Goal: Book appointment/travel/reservation

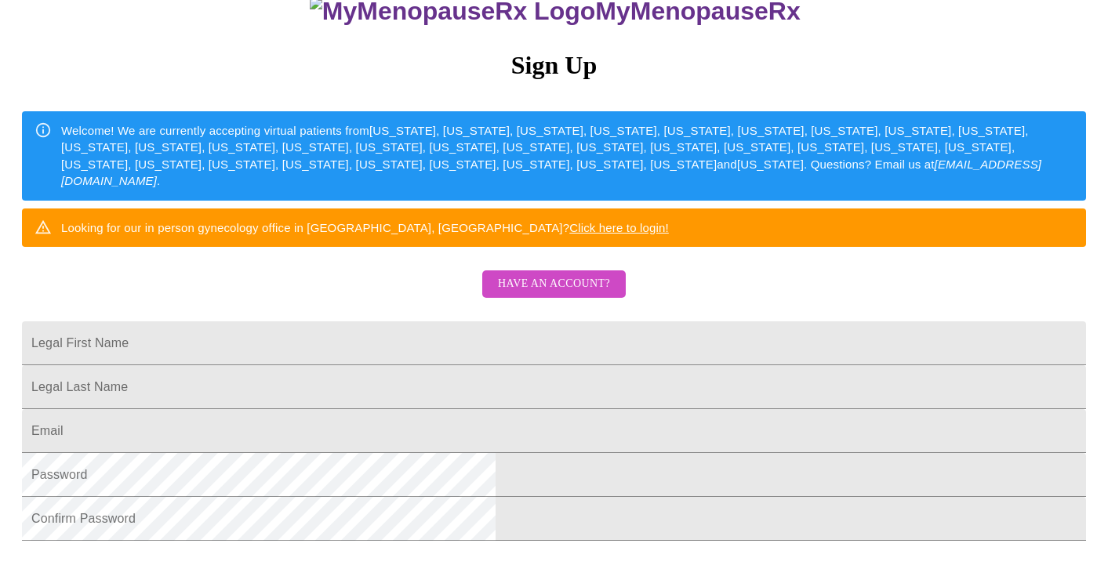
scroll to position [153, 0]
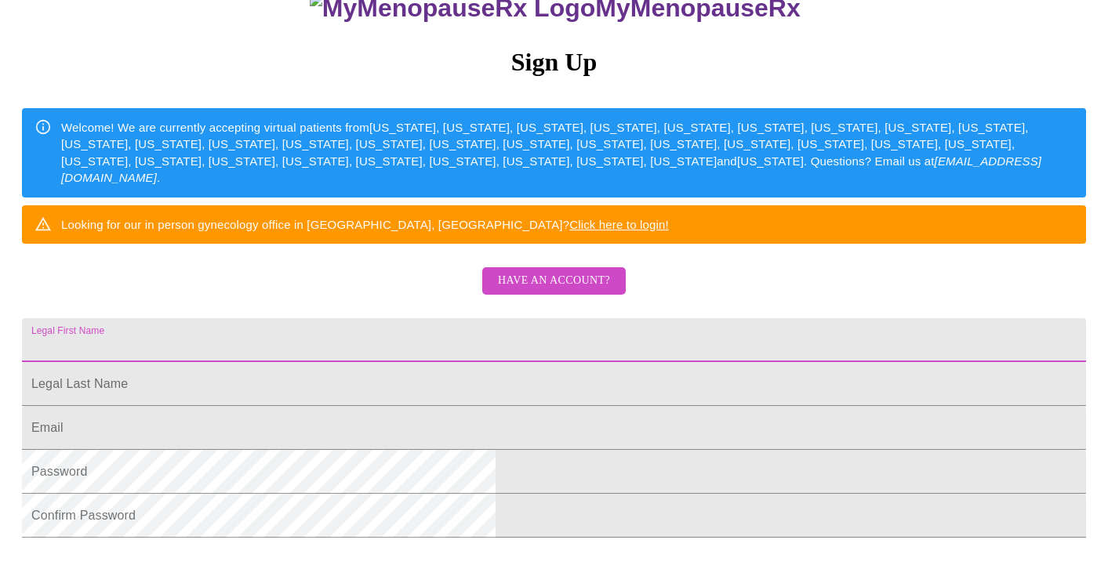
click at [688, 354] on input "Legal First Name" at bounding box center [554, 340] width 1064 height 44
type input "[PERSON_NAME]"
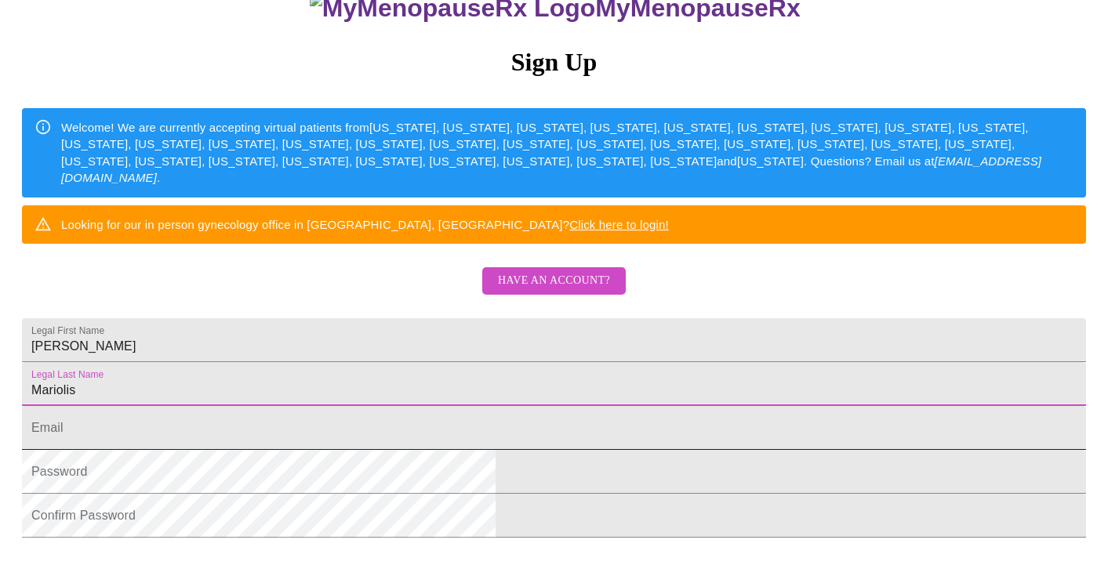
type input "Mariolis"
click at [612, 450] on input "Legal First Name" at bounding box center [554, 428] width 1064 height 44
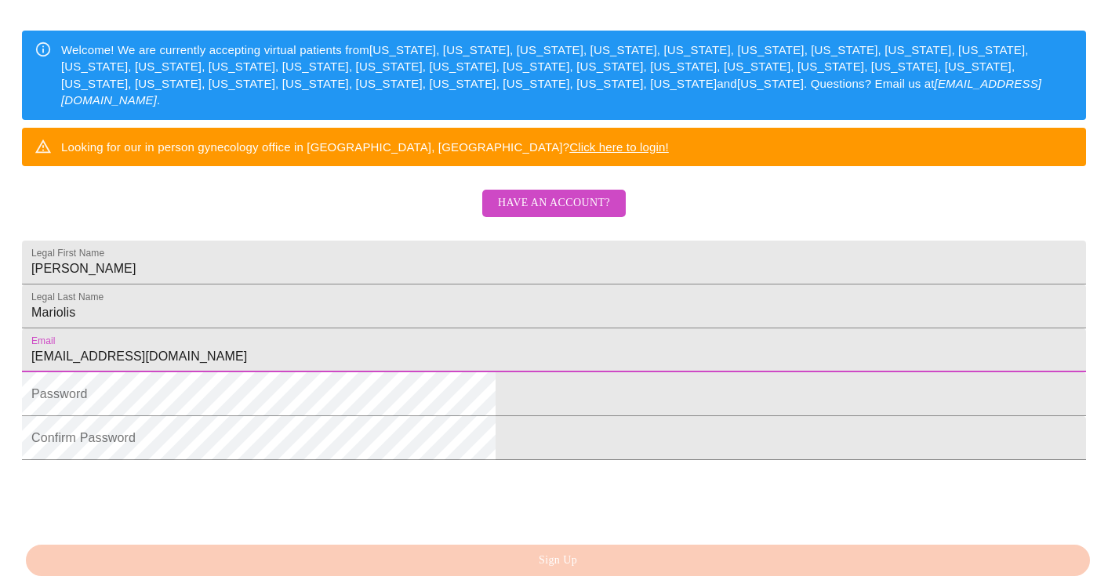
scroll to position [234, 0]
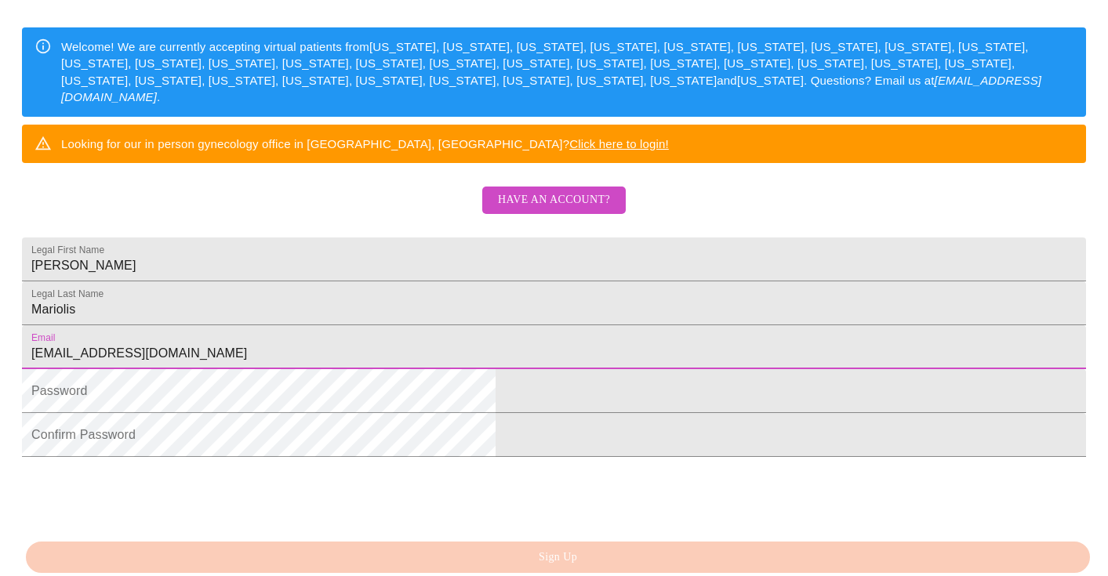
type input "[EMAIL_ADDRESS][DOMAIN_NAME]"
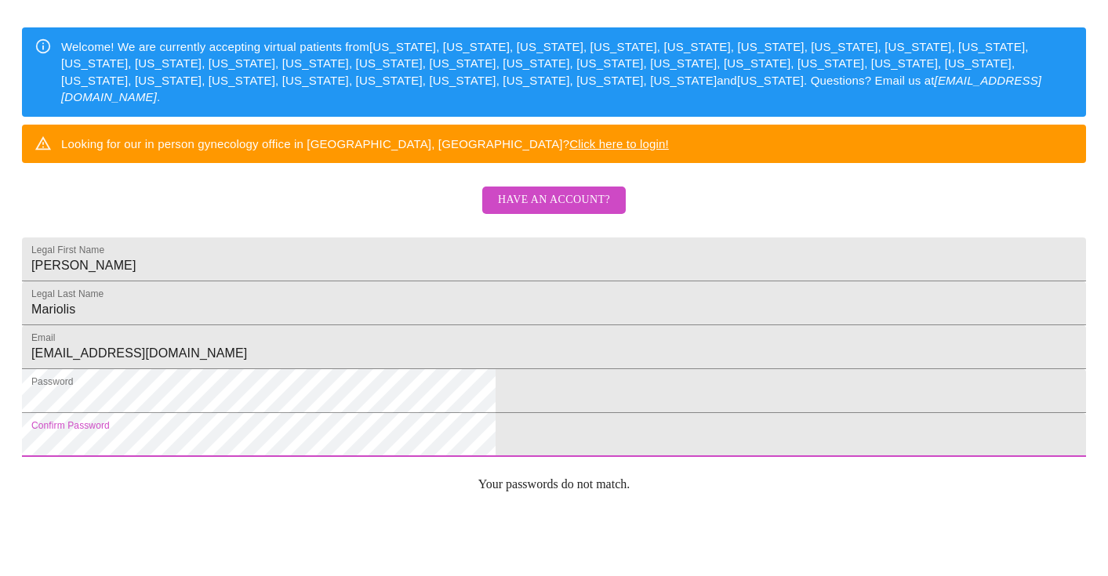
scroll to position [0, 0]
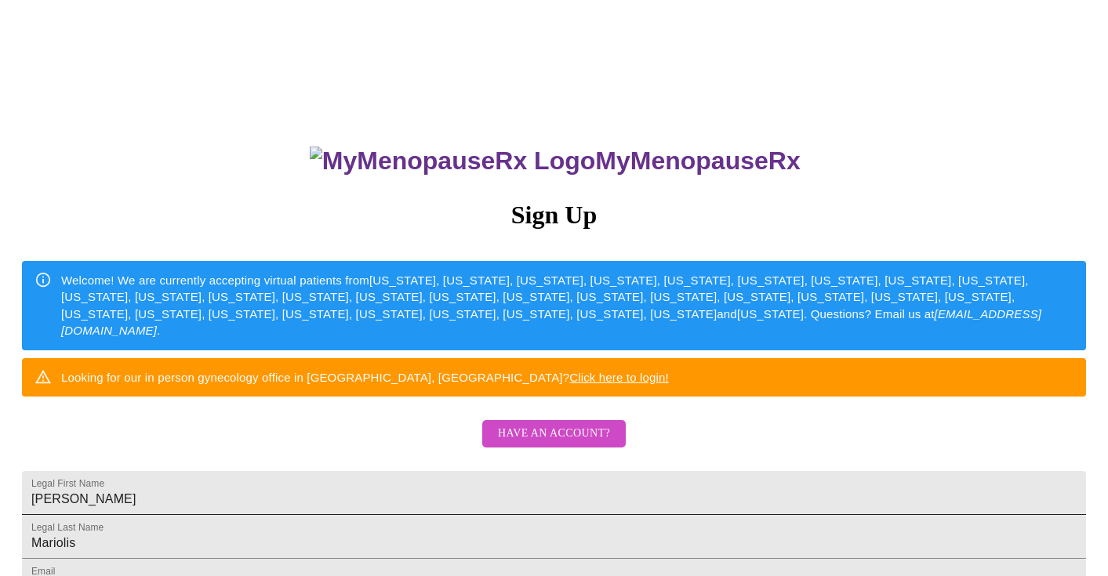
click at [531, 517] on div "MyMenopauseRx Sign Up Welcome! We are currently accepting virtual patients from…" at bounding box center [553, 410] width 1095 height 576
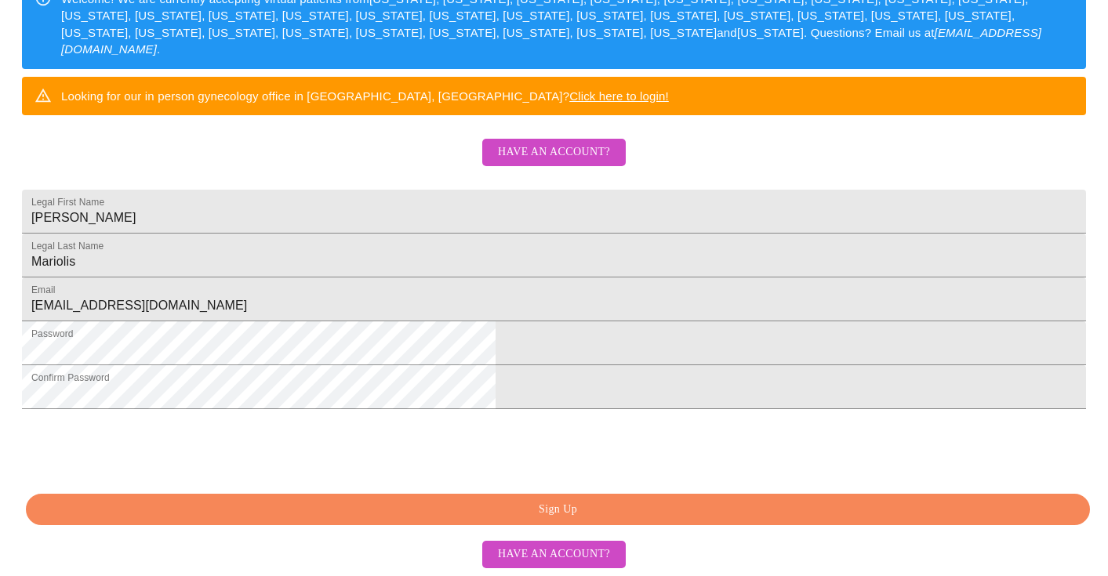
scroll to position [382, 0]
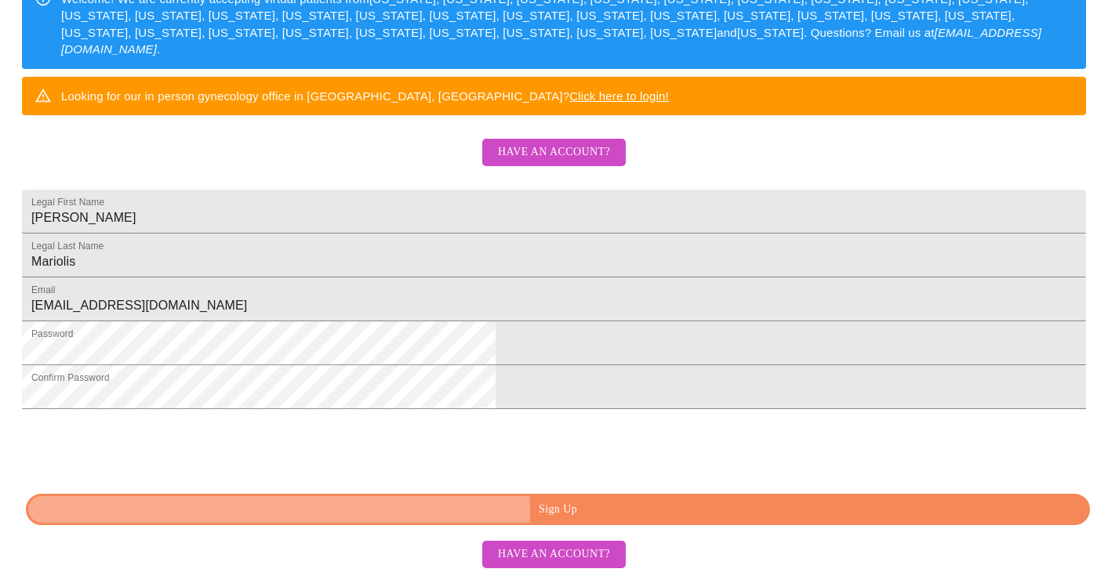
click at [574, 513] on span "Sign Up" at bounding box center [558, 510] width 1028 height 20
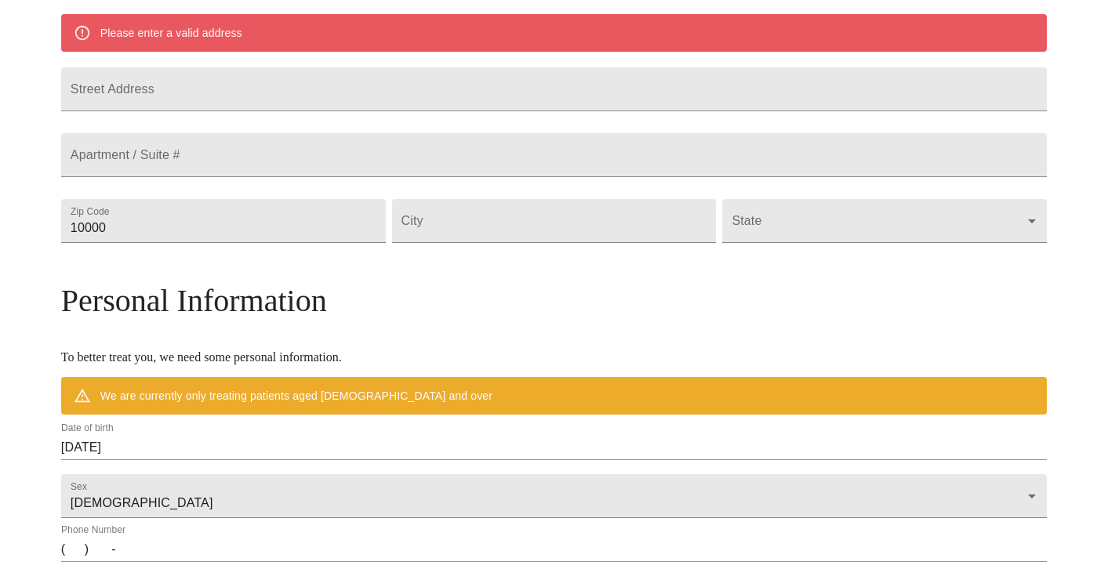
scroll to position [321, 0]
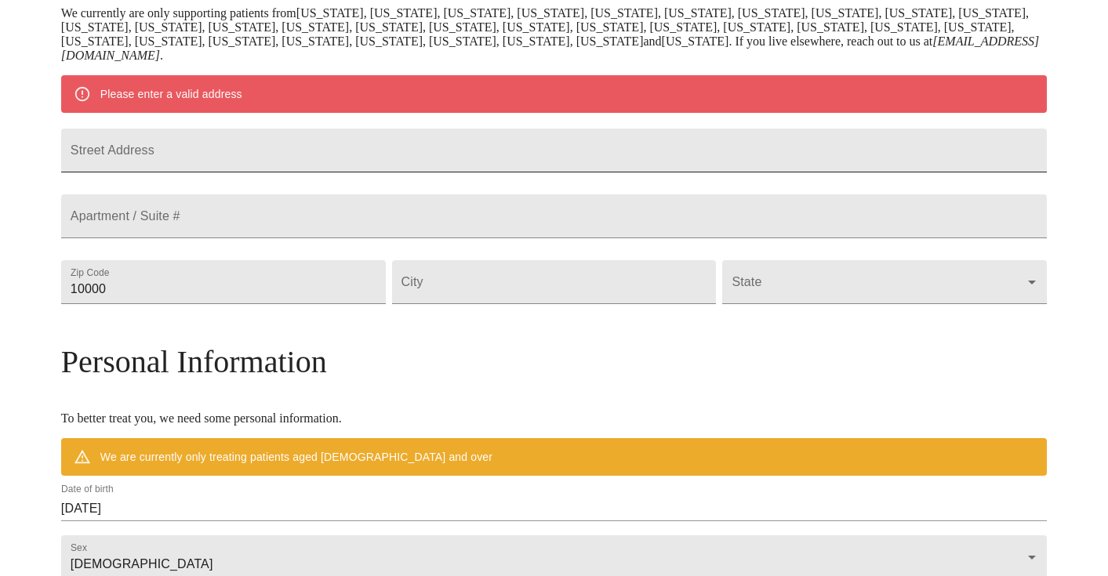
click at [354, 165] on input "Street Address" at bounding box center [554, 151] width 986 height 44
type input "[STREET_ADDRESS][PERSON_NAME]"
click at [265, 304] on input "10000" at bounding box center [223, 282] width 325 height 44
drag, startPoint x: 265, startPoint y: 334, endPoint x: 174, endPoint y: 329, distance: 91.1
click at [174, 329] on div "MyMenopauseRx Welcome to MyMenopauseRx Since it's your first time here, you'll …" at bounding box center [554, 304] width 986 height 1237
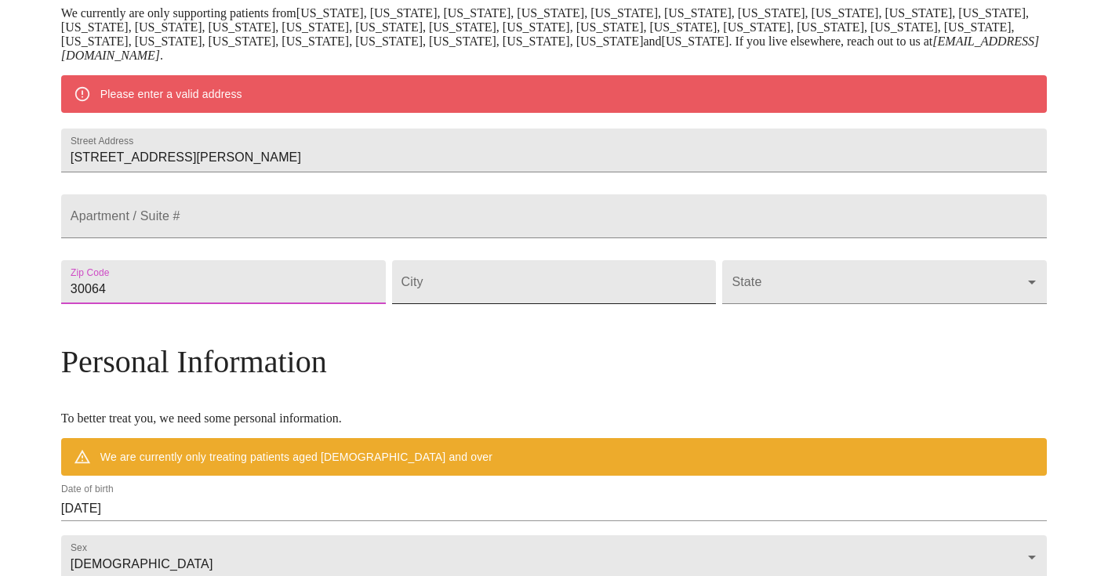
type input "30064"
click at [453, 304] on input "Street Address" at bounding box center [554, 282] width 325 height 44
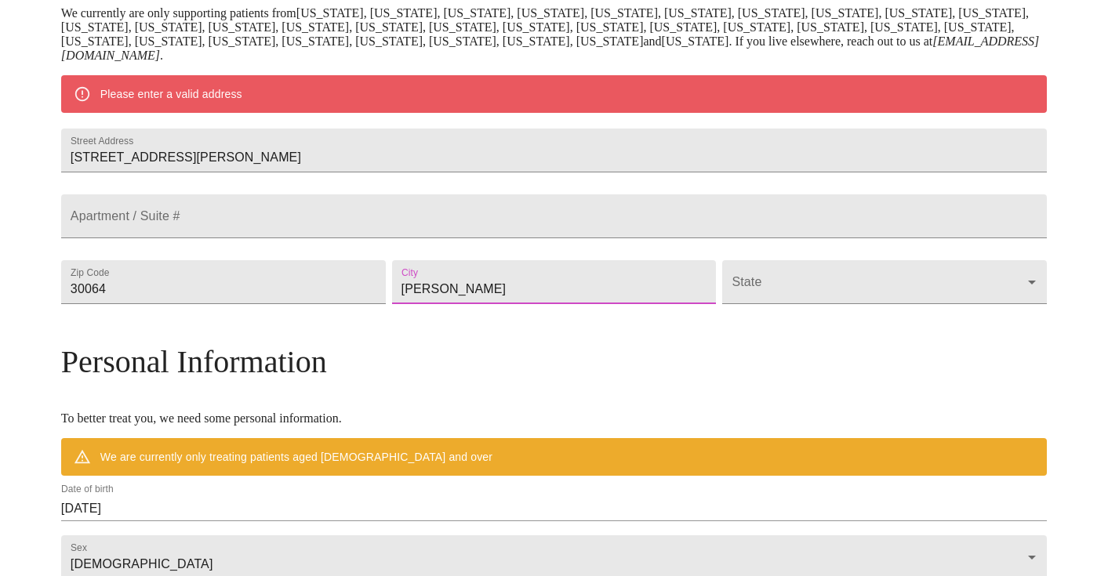
click at [466, 304] on input "[PERSON_NAME]" at bounding box center [554, 282] width 325 height 44
type input "Marietta"
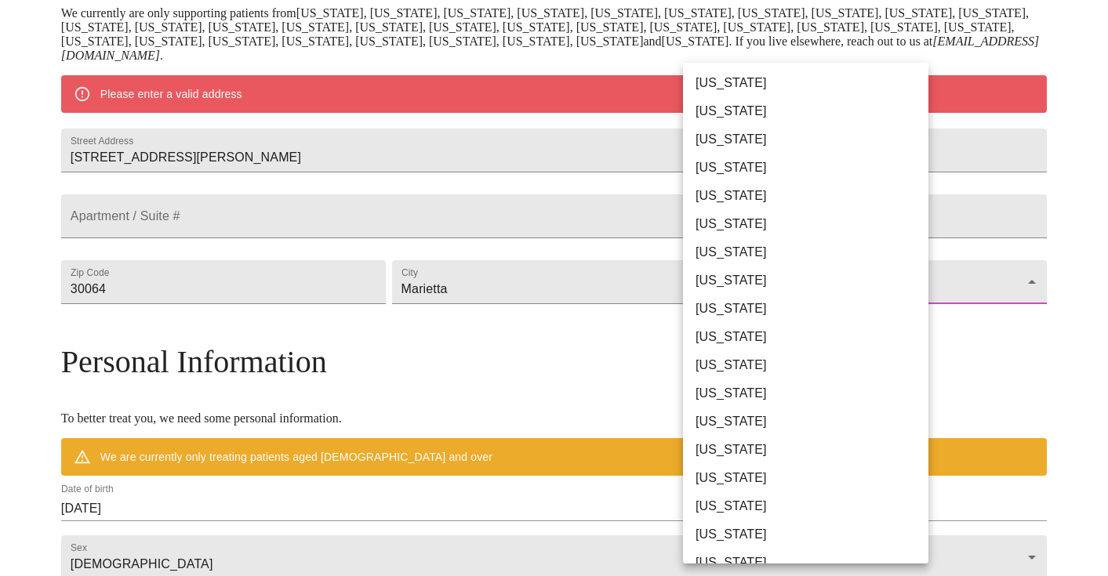
click at [737, 322] on body "MyMenopauseRx Welcome to MyMenopauseRx Since it's your first time here, you'll …" at bounding box center [553, 304] width 1095 height 1237
click at [732, 338] on li "[US_STATE]" at bounding box center [805, 337] width 245 height 28
type input "[US_STATE]"
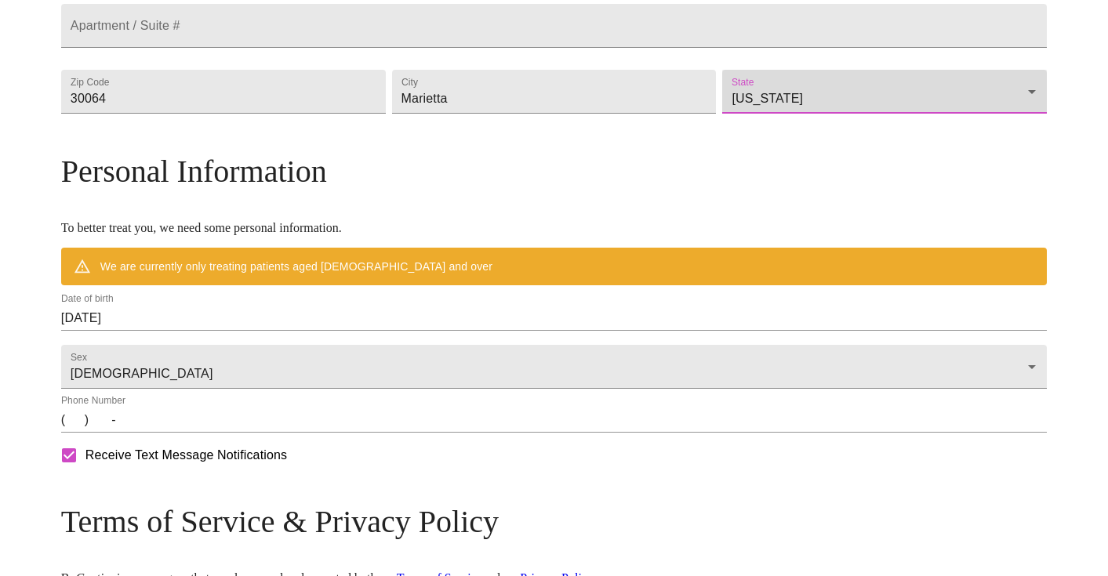
scroll to position [467, 0]
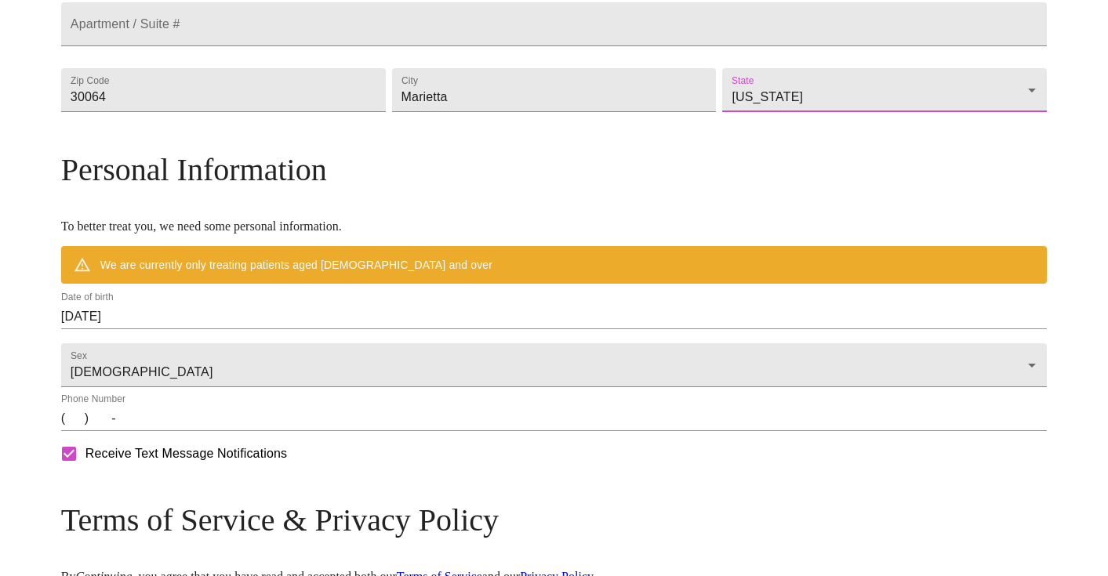
click at [275, 329] on input "[DATE]" at bounding box center [554, 316] width 986 height 25
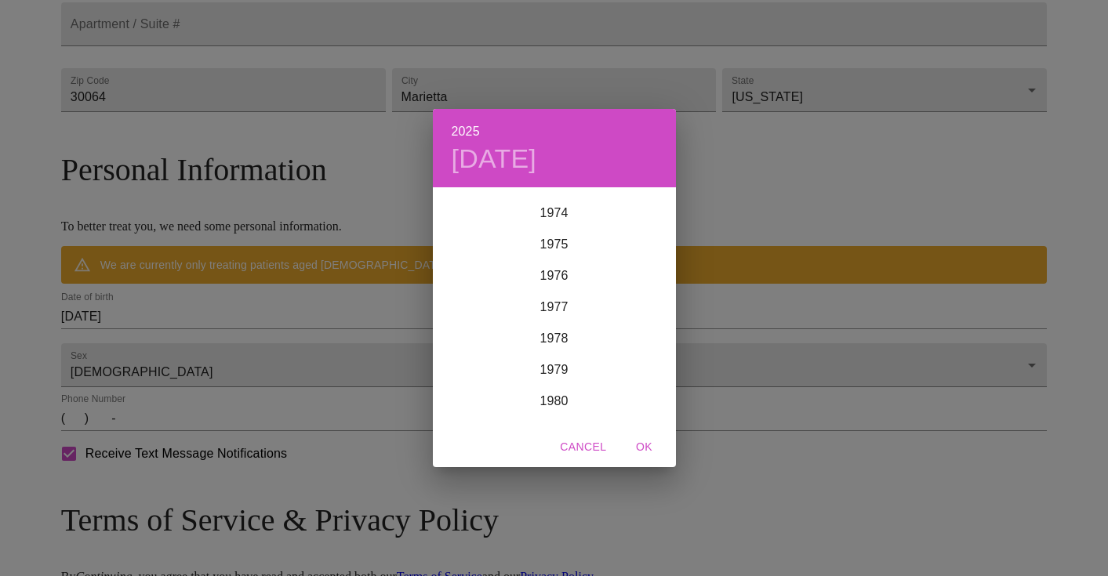
scroll to position [2351, 0]
click at [552, 361] on div "1979" at bounding box center [554, 362] width 243 height 31
click at [467, 278] on div "Apr" at bounding box center [473, 277] width 81 height 59
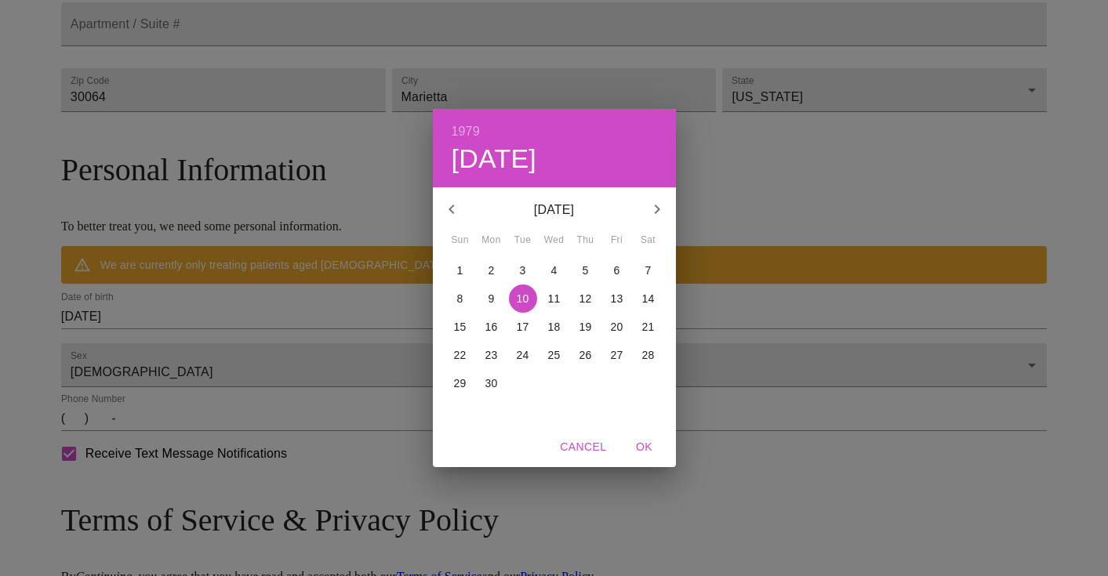
click at [647, 268] on p "7" at bounding box center [648, 271] width 6 height 16
click at [648, 444] on span "OK" at bounding box center [645, 448] width 38 height 20
type input "[DATE]"
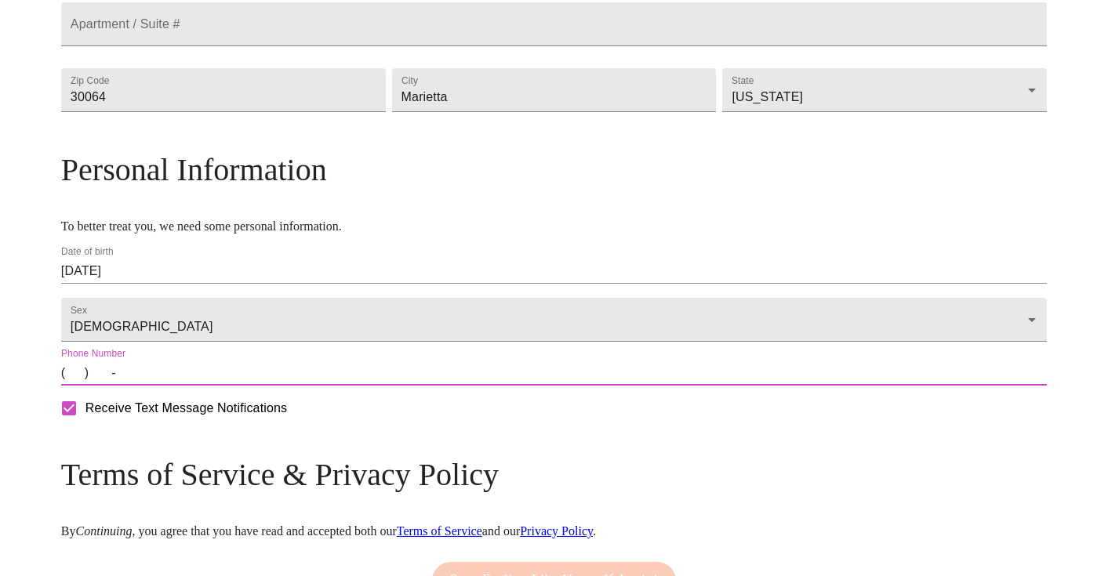
click at [426, 386] on input "(   )    -" at bounding box center [554, 373] width 986 height 25
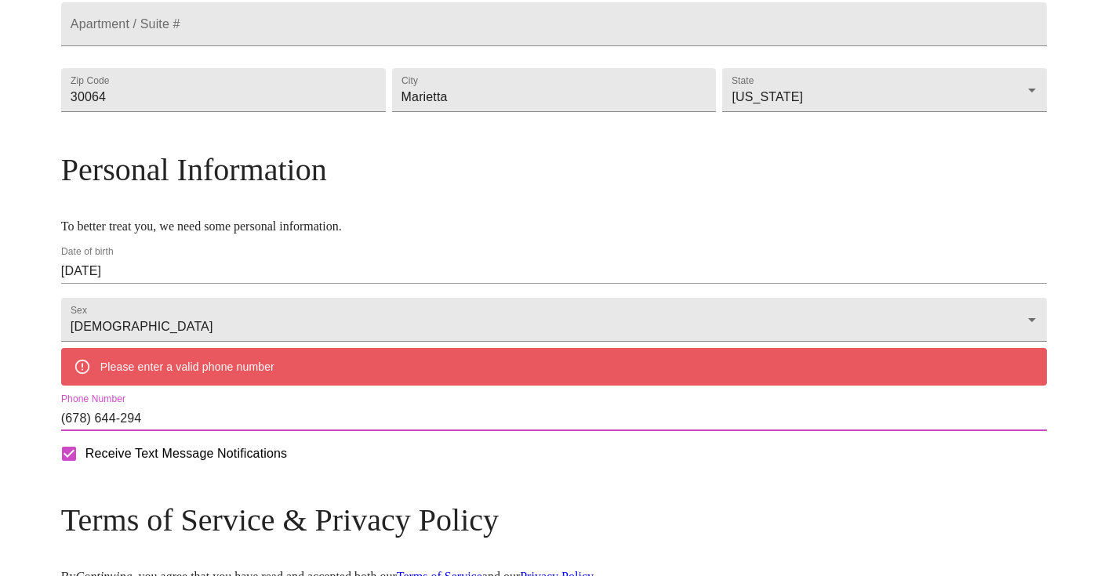
type input "[PHONE_NUMBER]"
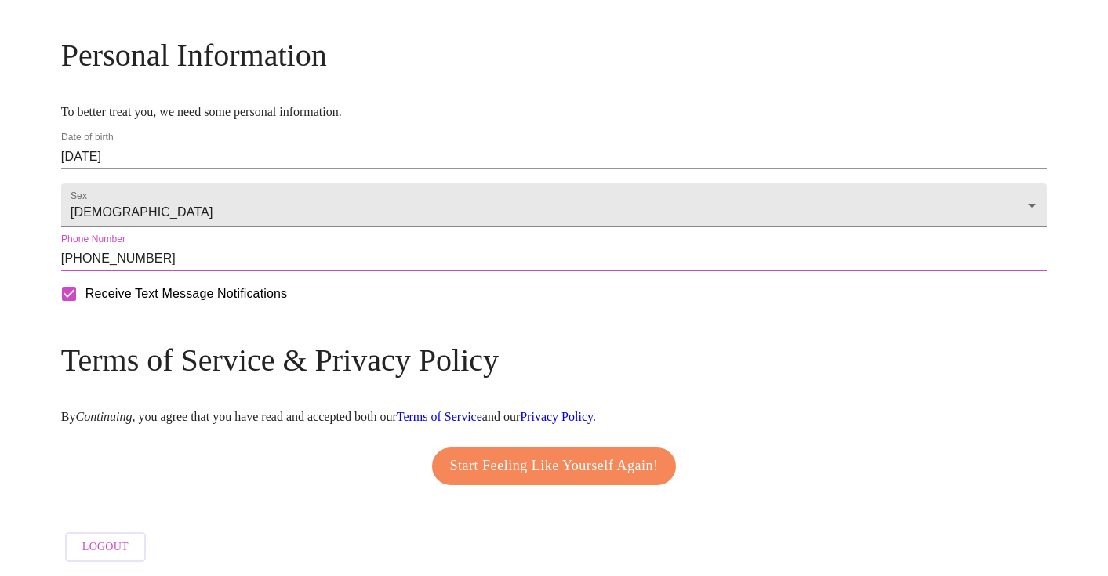
scroll to position [630, 0]
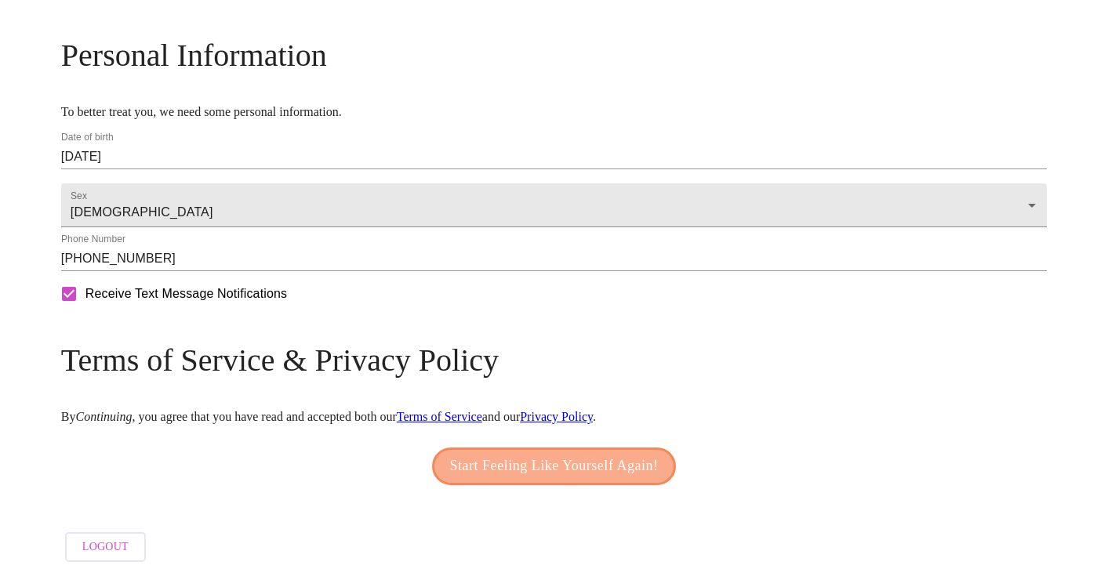
click at [622, 454] on span "Start Feeling Like Yourself Again!" at bounding box center [554, 466] width 209 height 25
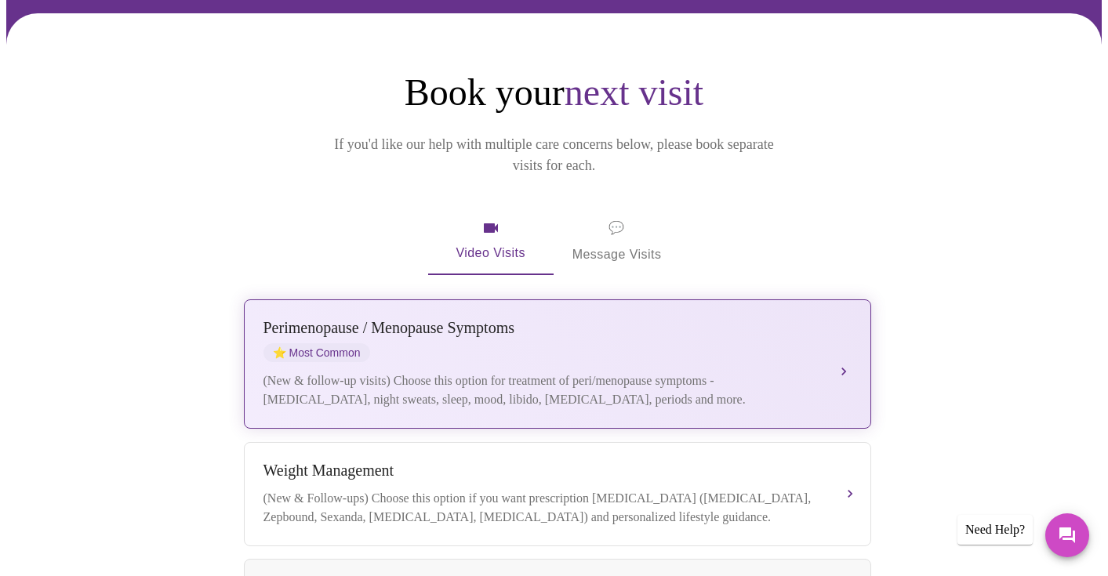
click at [601, 334] on div "[MEDICAL_DATA] / Menopause Symptoms ⭐ Most Common" at bounding box center [541, 340] width 557 height 43
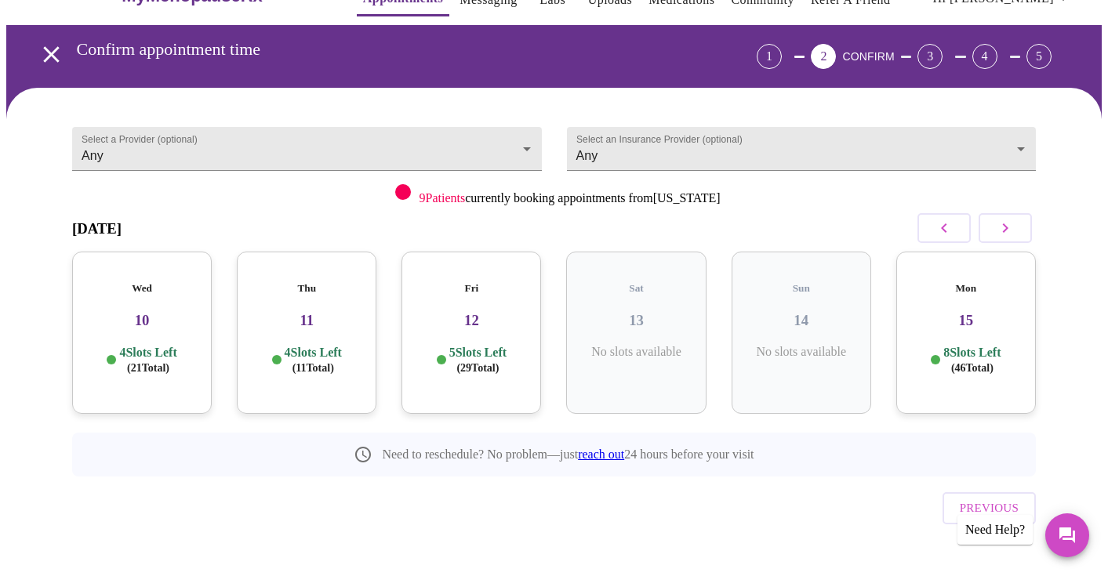
click at [290, 345] on p "4 Slots Left ( 11 Total)" at bounding box center [313, 360] width 57 height 31
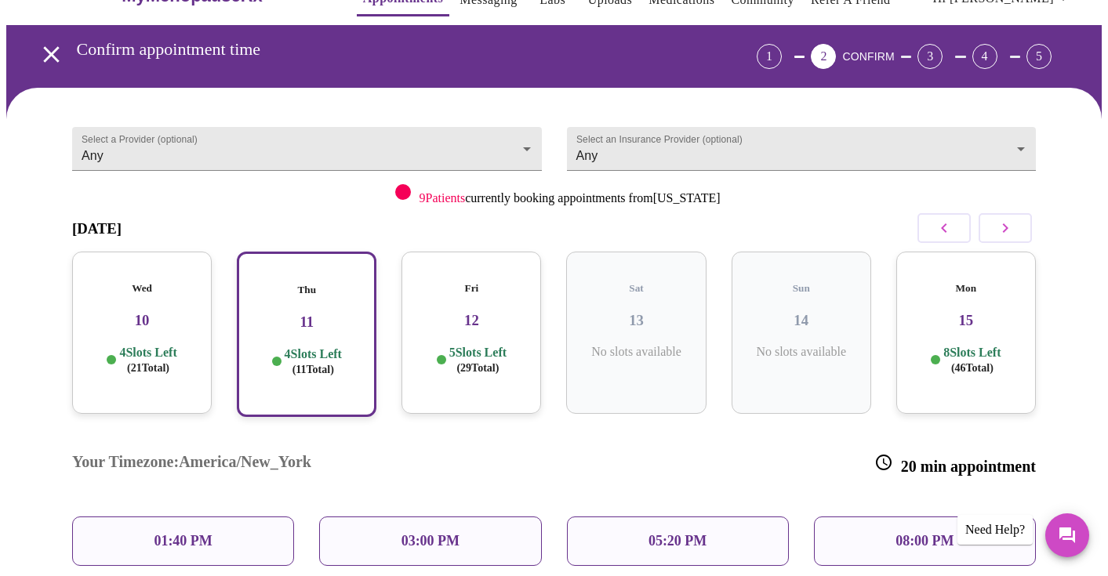
click at [481, 363] on div "Fri 12 5 Slots Left ( 29 Total)" at bounding box center [471, 333] width 140 height 162
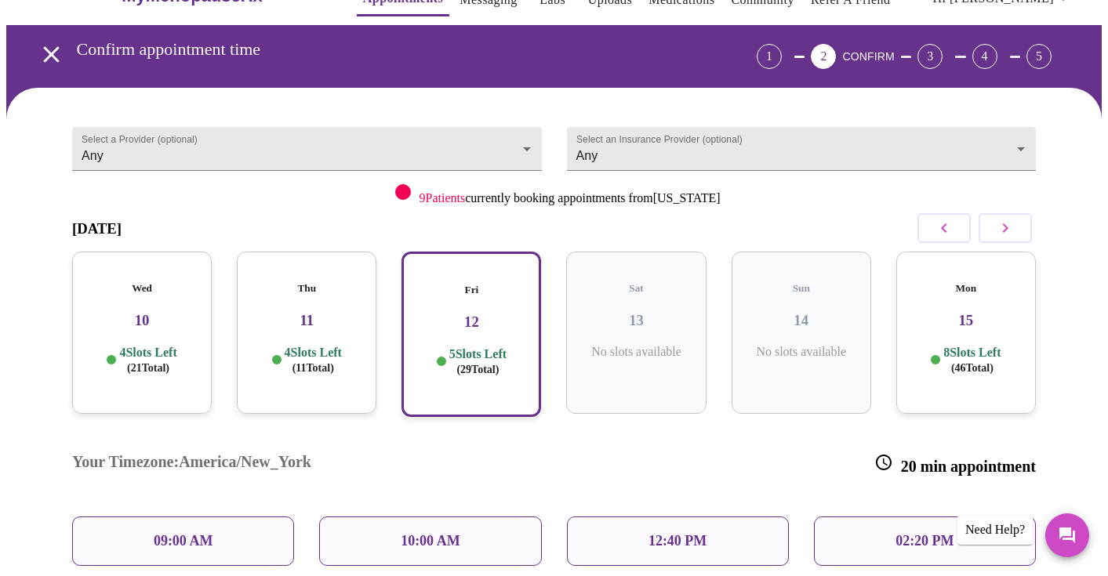
click at [245, 517] on div "09:00 AM" at bounding box center [183, 541] width 222 height 49
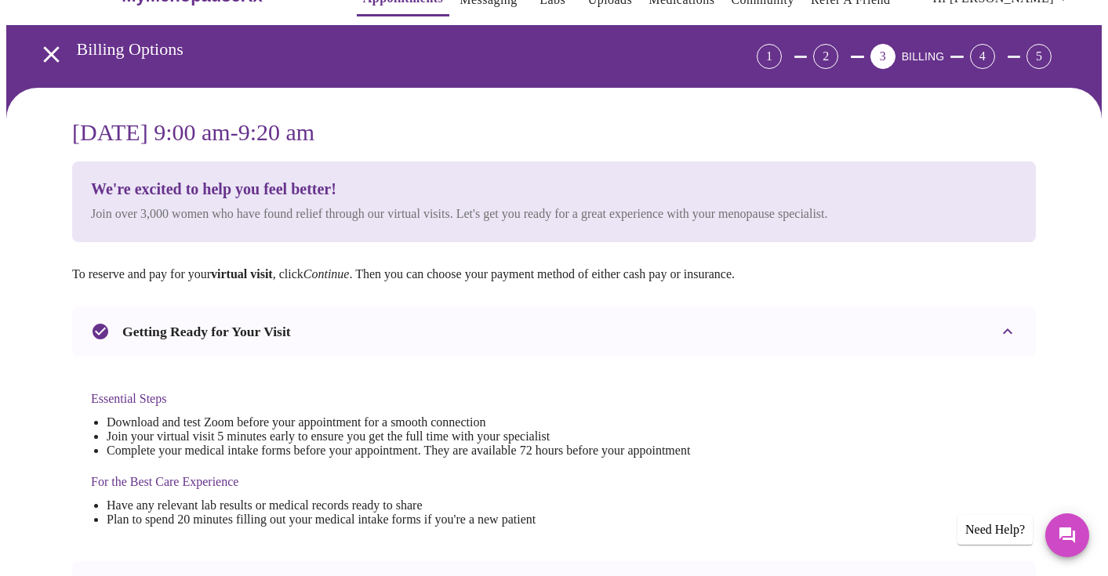
scroll to position [0, 0]
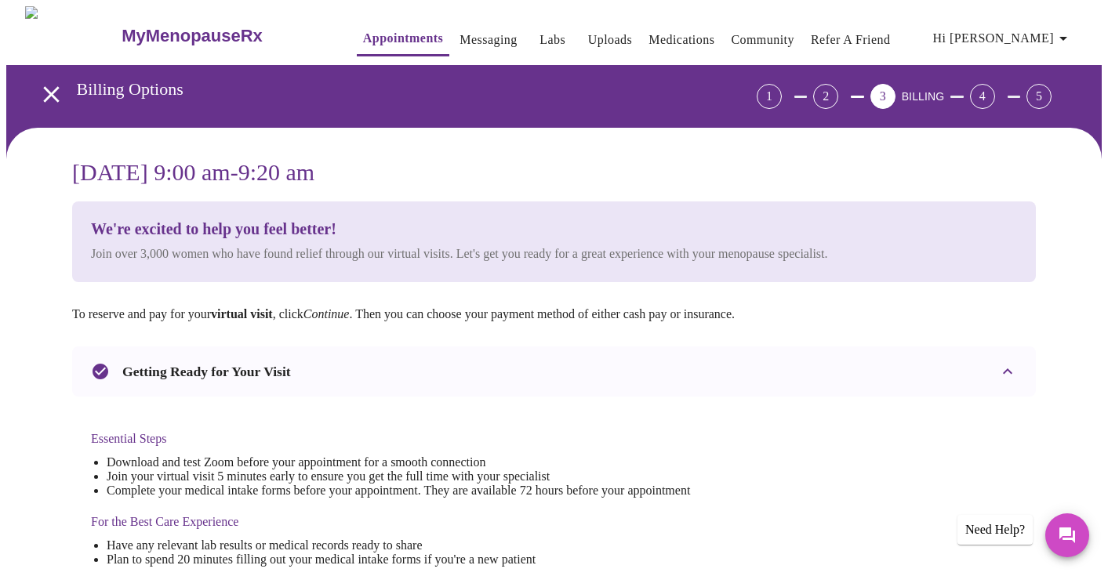
click at [53, 85] on icon "open drawer" at bounding box center [51, 94] width 27 height 27
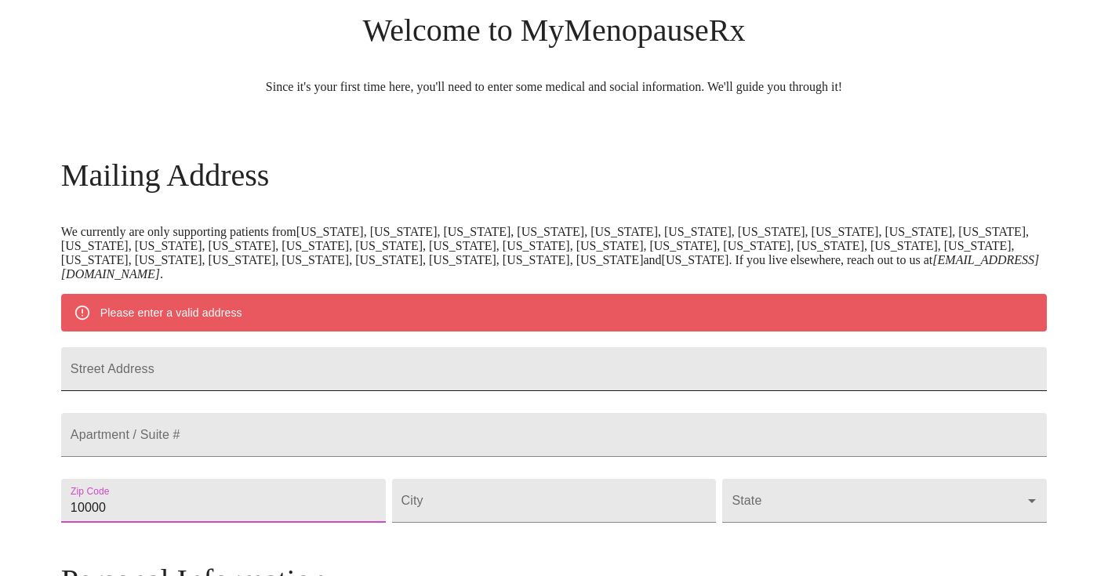
scroll to position [125, 0]
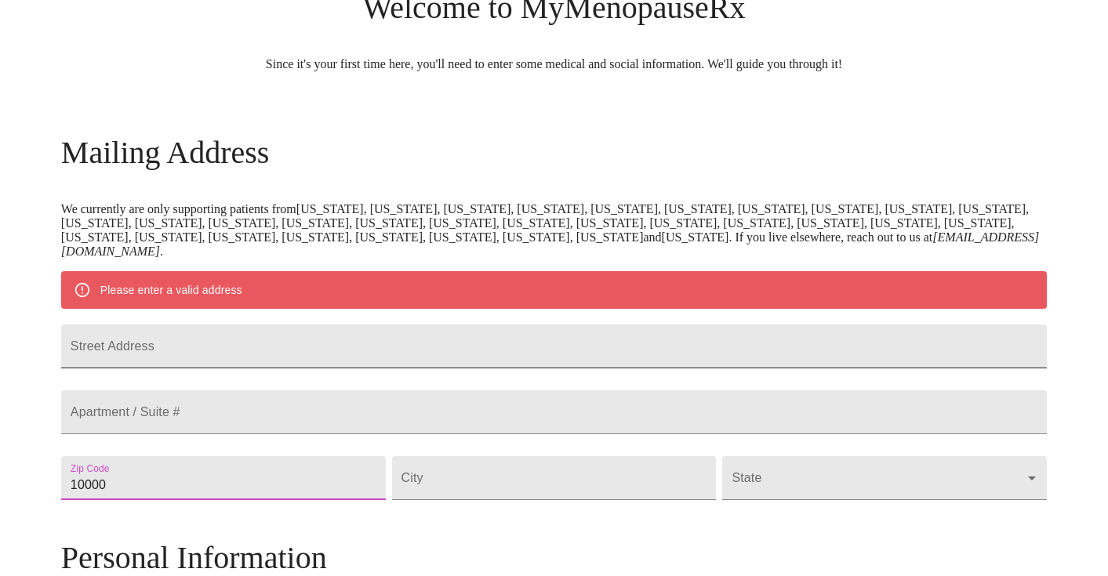
click at [431, 369] on input "Street Address" at bounding box center [554, 347] width 986 height 44
type input "[STREET_ADDRESS][PERSON_NAME]"
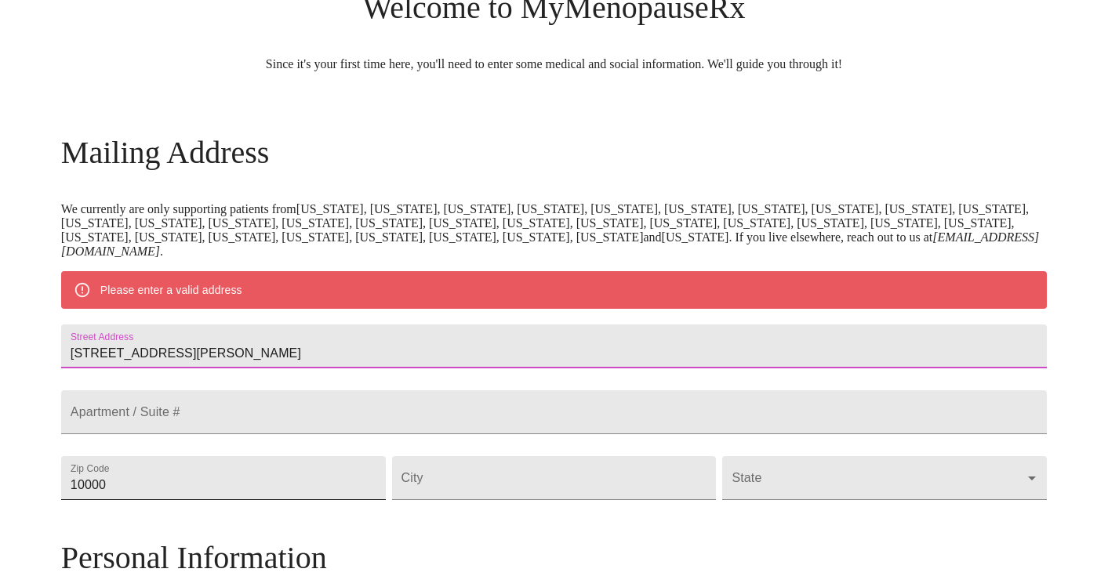
click at [269, 500] on input "10000" at bounding box center [223, 478] width 325 height 44
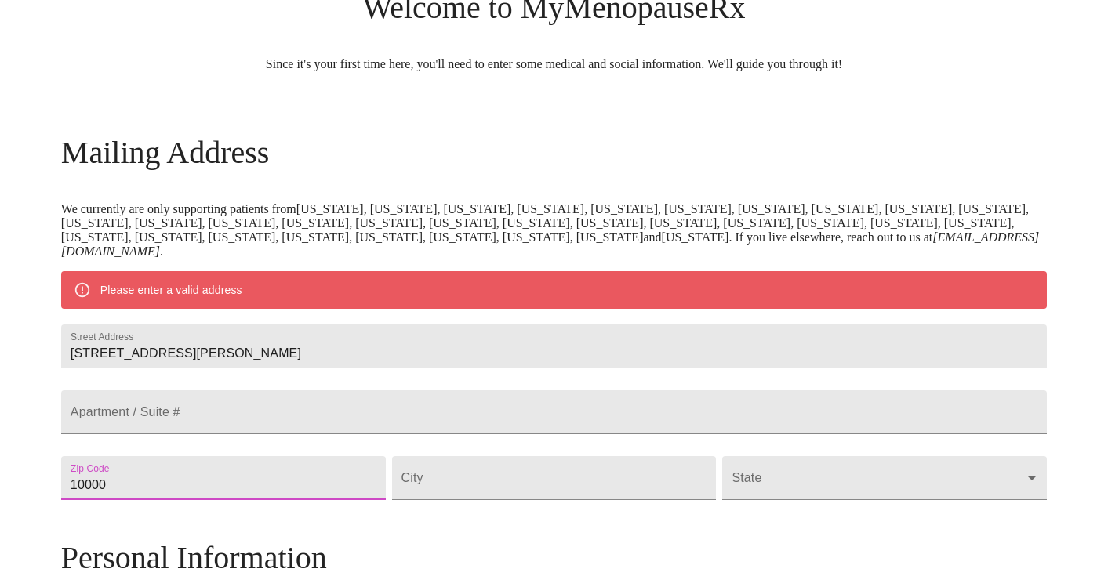
drag, startPoint x: 251, startPoint y: 523, endPoint x: 154, endPoint y: 528, distance: 97.3
click at [154, 528] on div "MyMenopauseRx Welcome to MyMenopauseRx Since it's your first time here, you'll …" at bounding box center [554, 500] width 986 height 1237
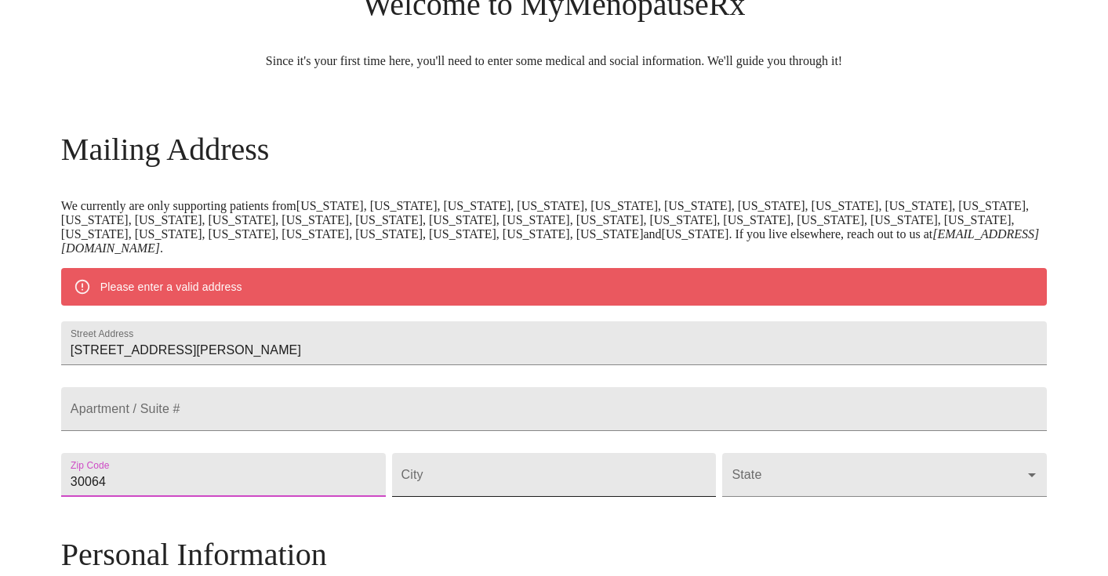
type input "30064"
click at [463, 497] on input "Street Address" at bounding box center [554, 475] width 325 height 44
type input "Marietta"
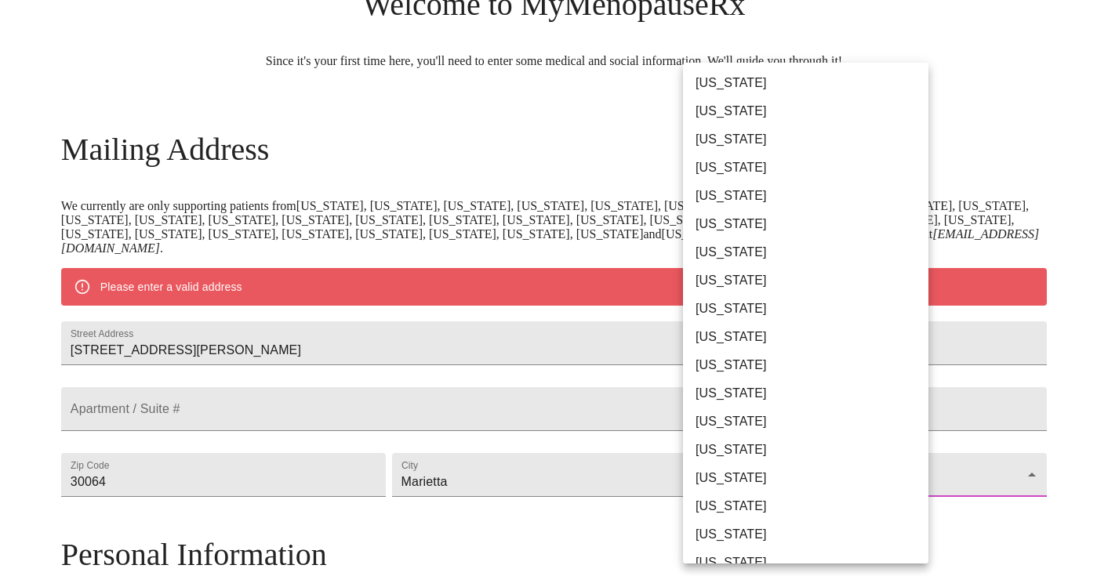
click at [743, 508] on body "MyMenopauseRx Welcome to MyMenopauseRx Since it's your first time here, you'll …" at bounding box center [553, 496] width 1095 height 1237
click at [740, 331] on li "[US_STATE]" at bounding box center [805, 337] width 245 height 28
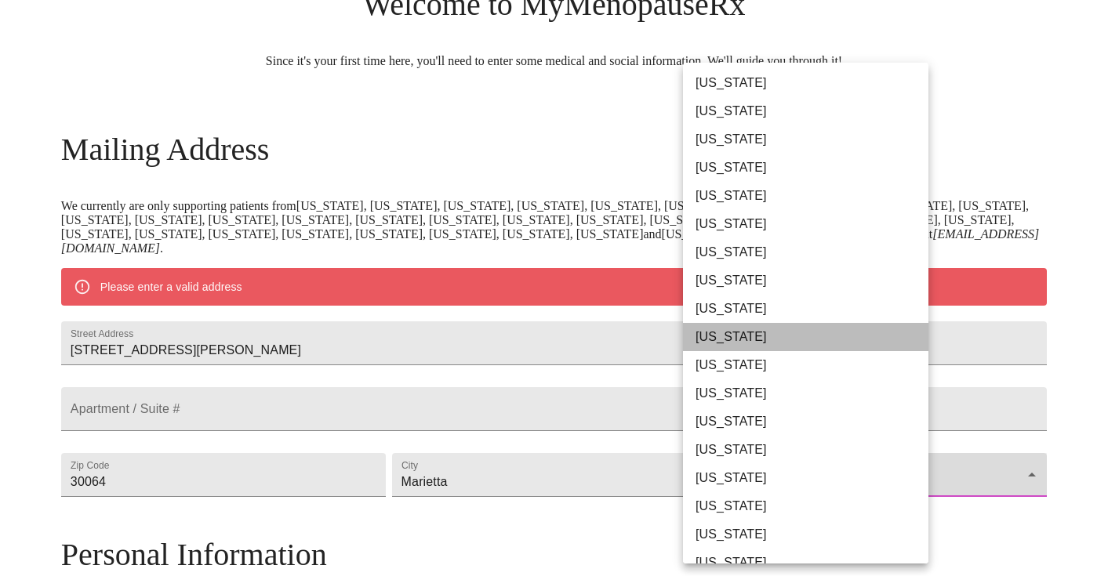
type input "[US_STATE]"
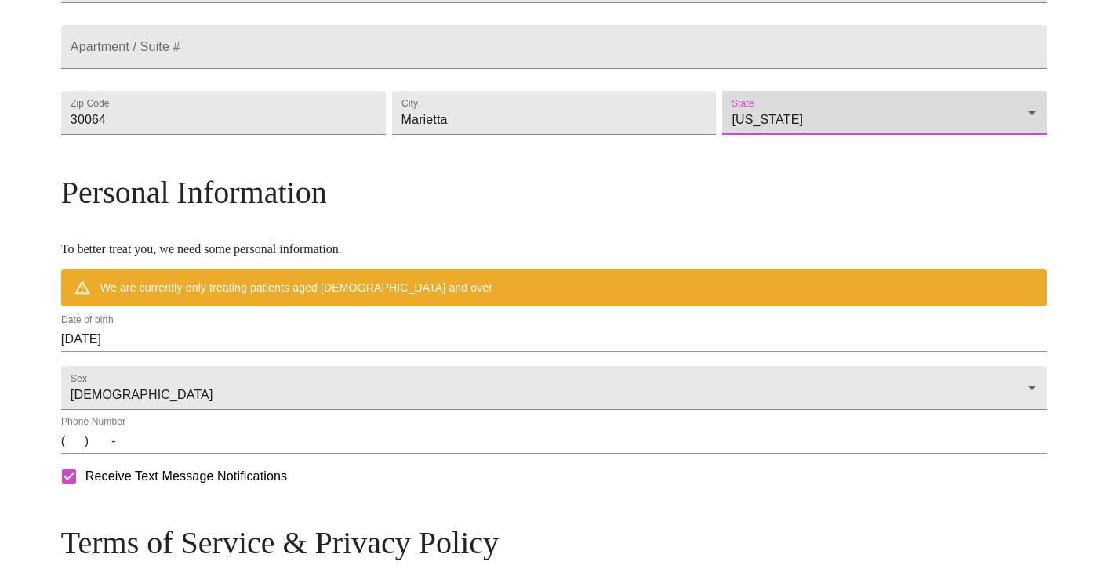
scroll to position [456, 0]
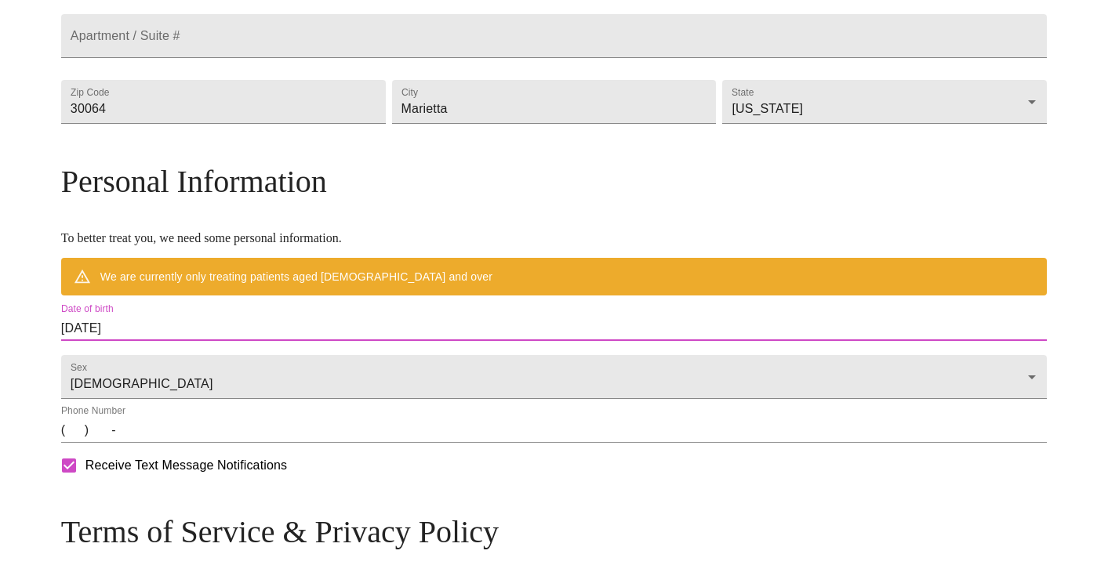
click at [314, 341] on input "[DATE]" at bounding box center [554, 328] width 986 height 25
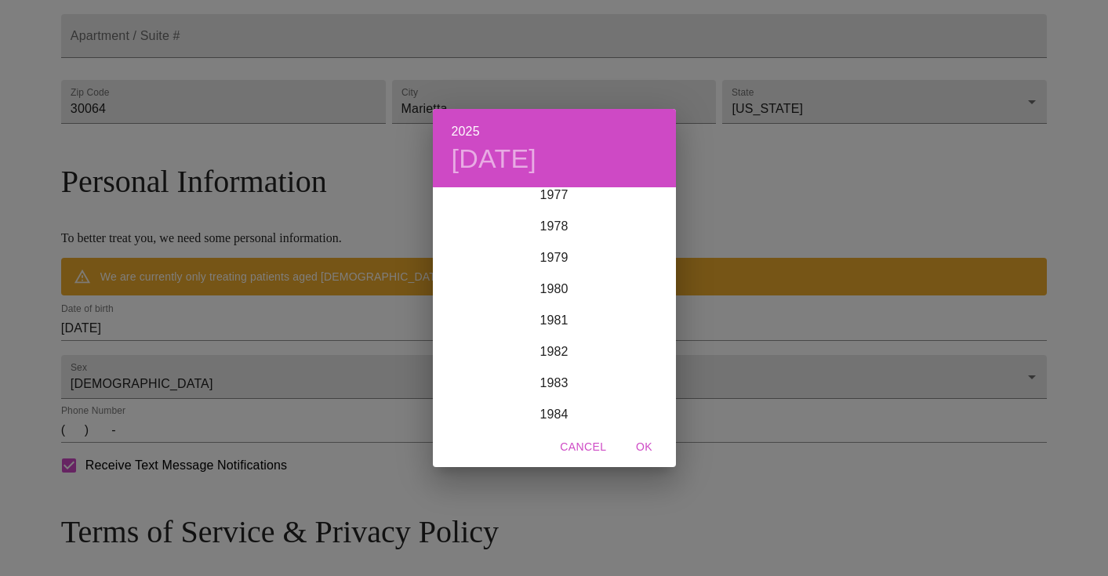
scroll to position [2455, 0]
click at [556, 256] on div "1979" at bounding box center [554, 258] width 243 height 31
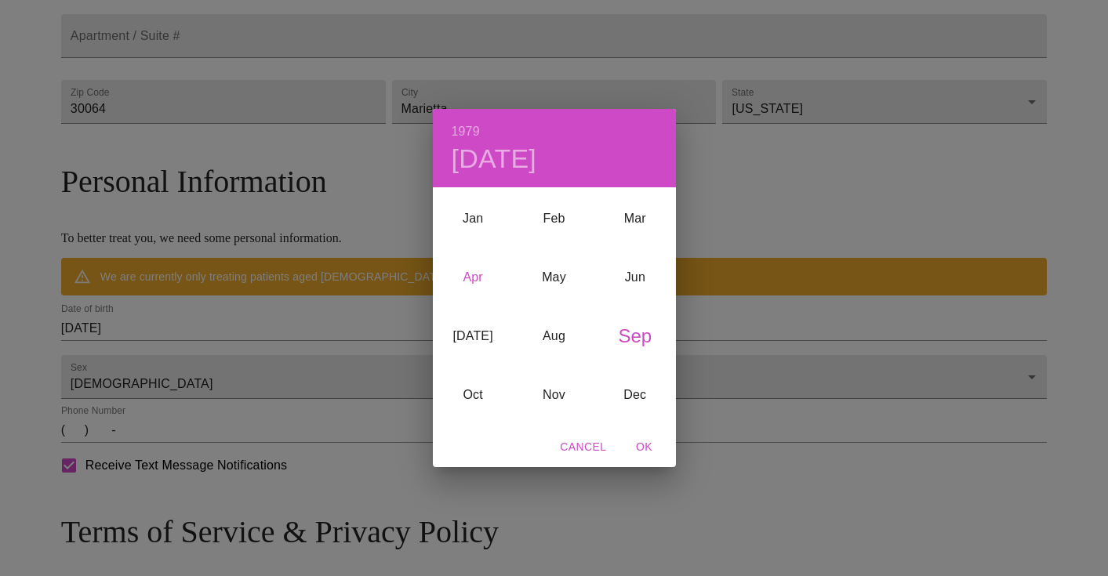
click at [470, 278] on div "Apr" at bounding box center [473, 277] width 81 height 59
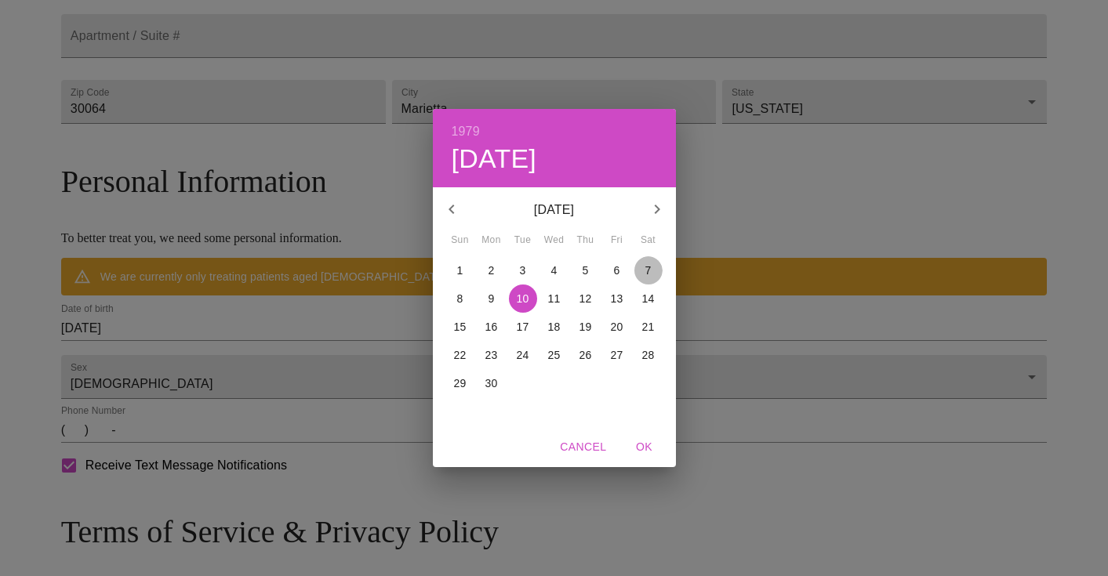
click at [645, 271] on p "7" at bounding box center [648, 271] width 6 height 16
click at [644, 449] on span "OK" at bounding box center [645, 448] width 38 height 20
type input "[DATE]"
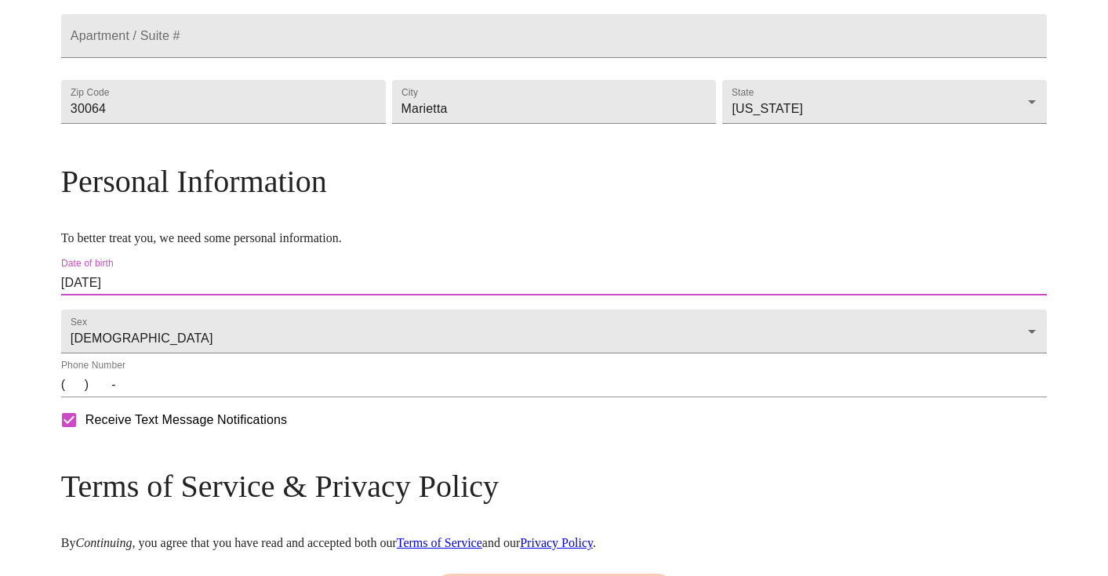
click at [348, 398] on input "(   )    -" at bounding box center [554, 384] width 986 height 25
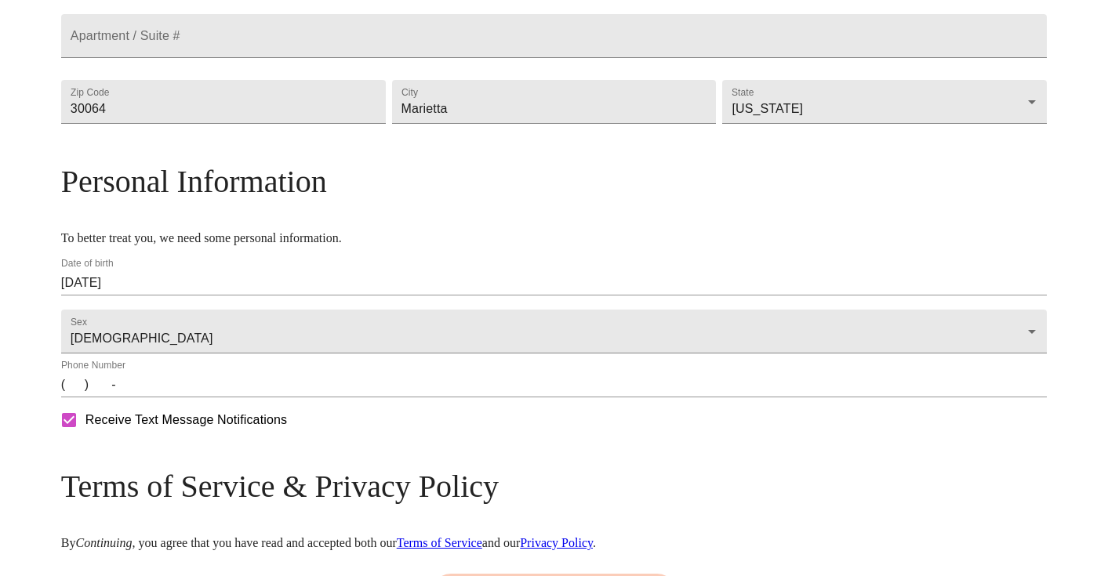
click at [179, 401] on div "Phone Number (   )    -" at bounding box center [554, 379] width 992 height 44
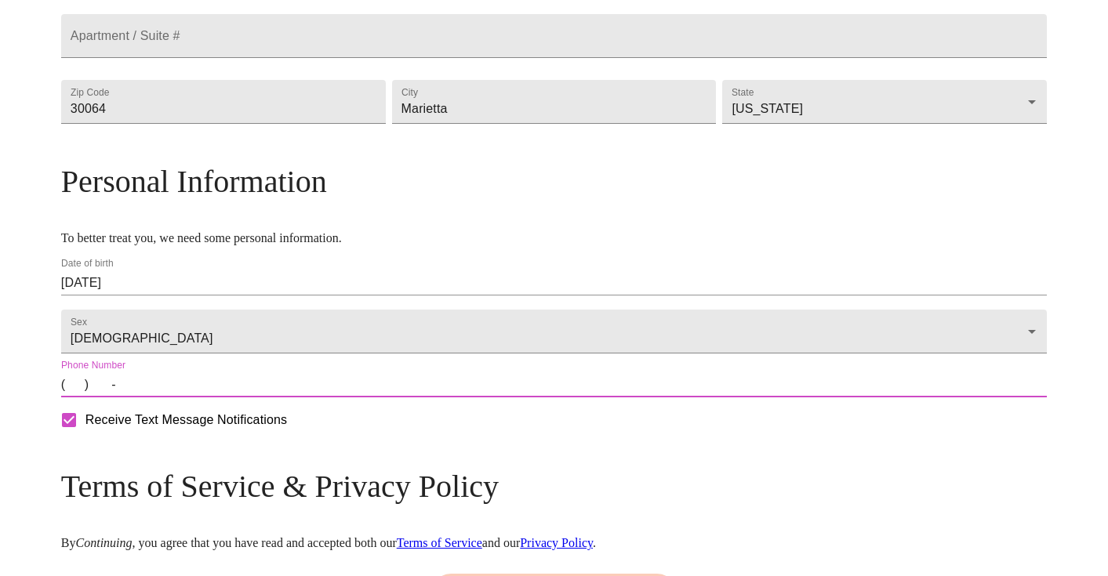
click at [187, 398] on input "(   )    -" at bounding box center [554, 384] width 986 height 25
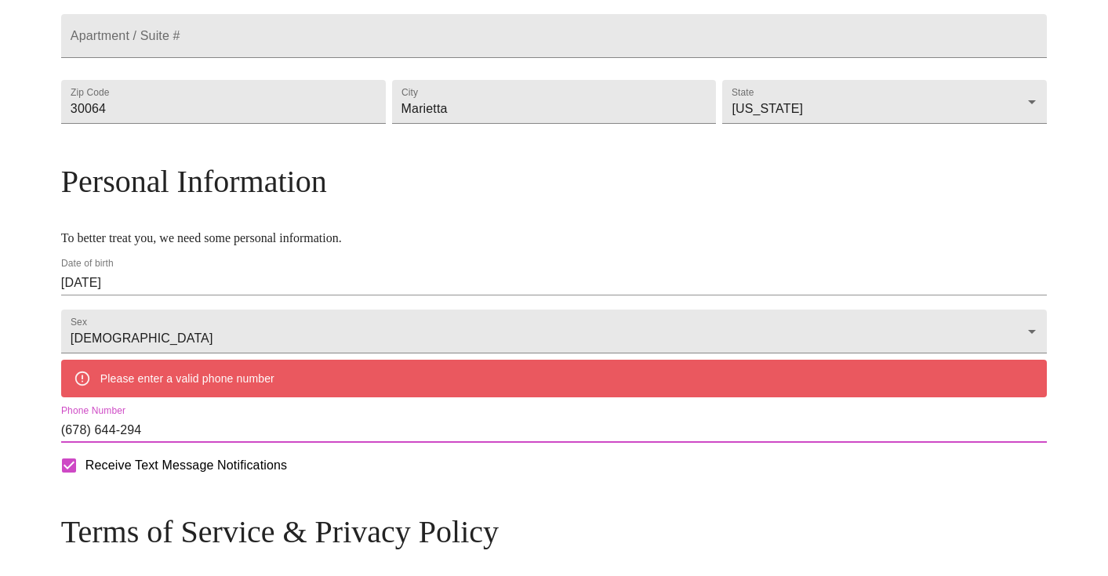
type input "[PHONE_NUMBER]"
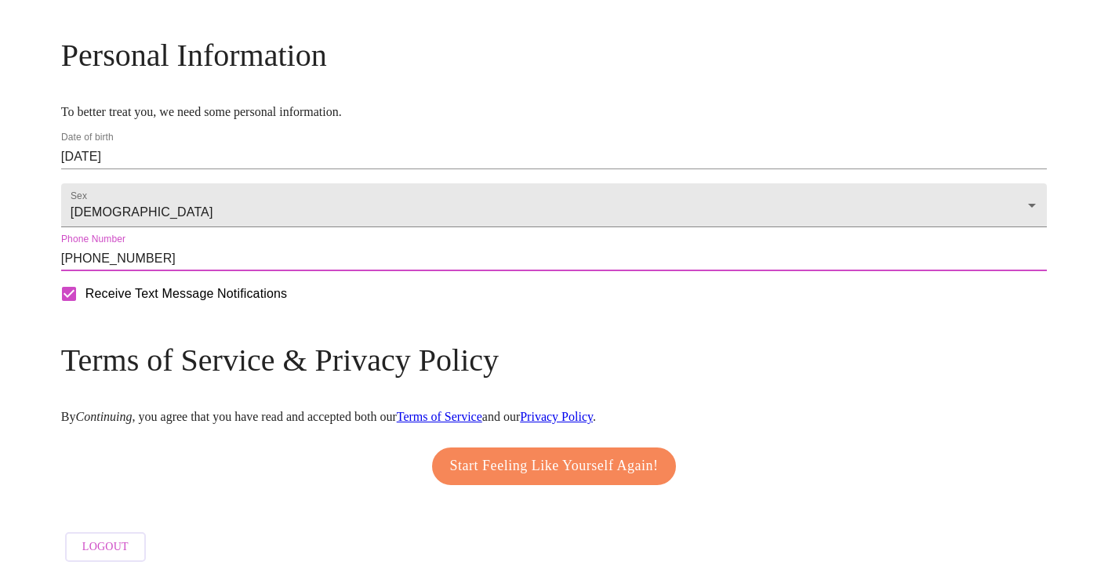
scroll to position [630, 0]
click at [537, 440] on div "Start Feeling Like Yourself Again!" at bounding box center [554, 466] width 252 height 53
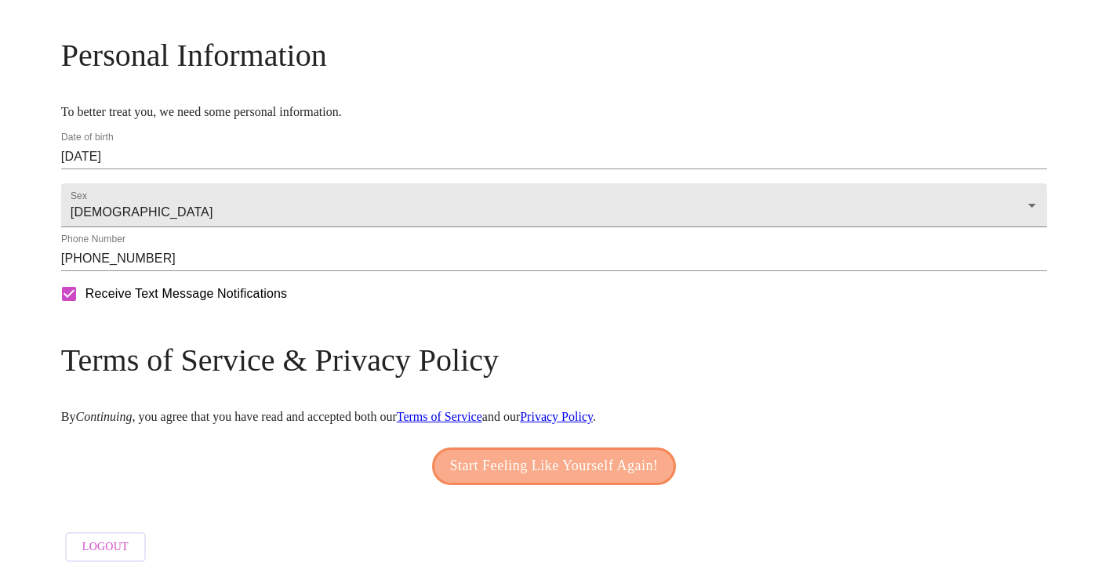
click at [537, 454] on span "Start Feeling Like Yourself Again!" at bounding box center [554, 466] width 209 height 25
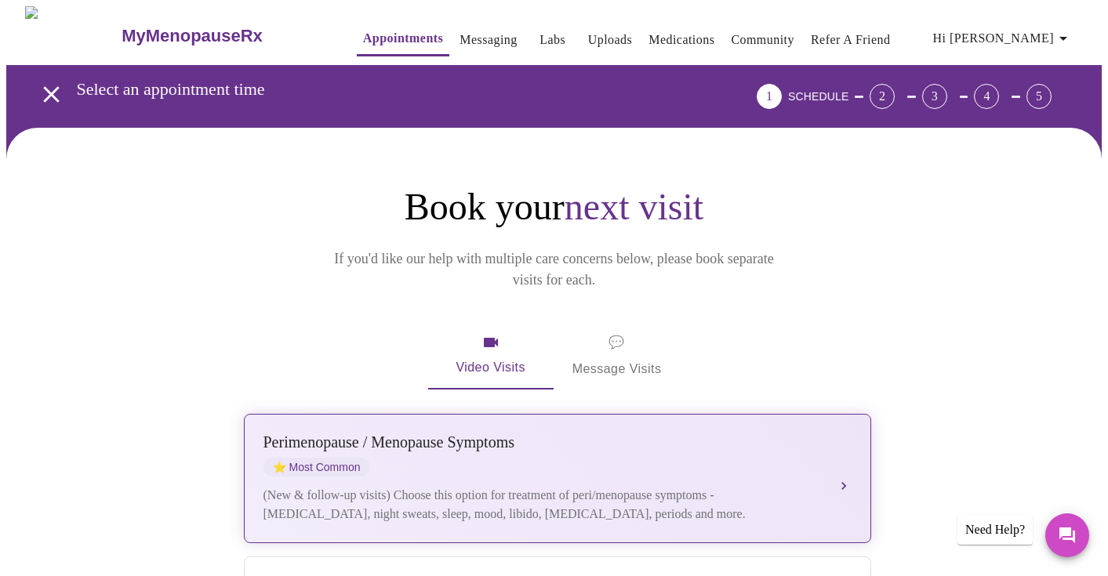
click at [530, 448] on div "[MEDICAL_DATA] / Menopause Symptoms ⭐ Most Common" at bounding box center [541, 455] width 557 height 43
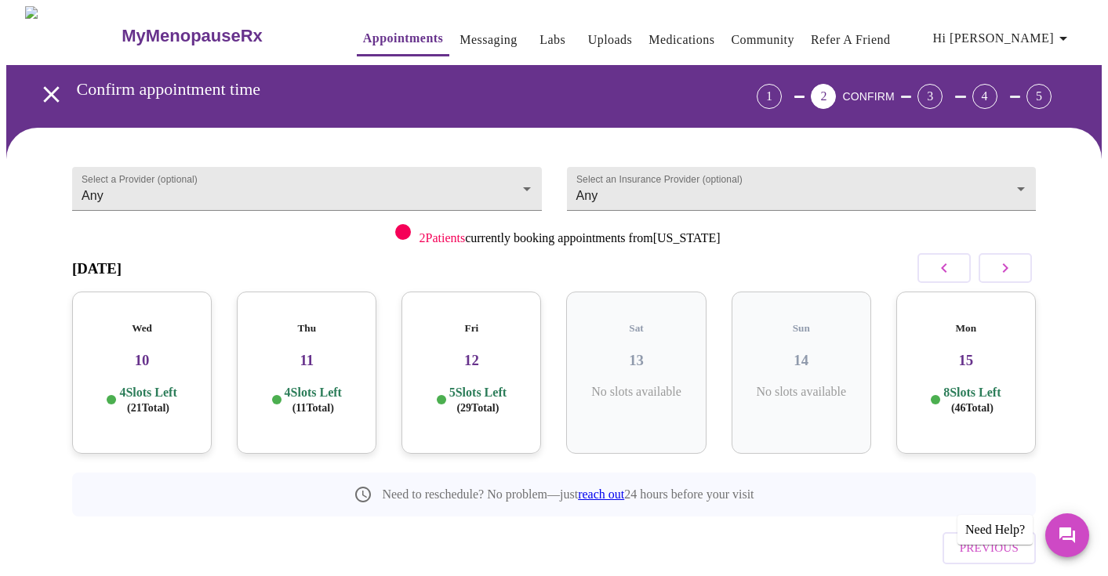
click at [147, 365] on div "Wed 10 4 Slots Left ( 21 Total)" at bounding box center [142, 373] width 140 height 162
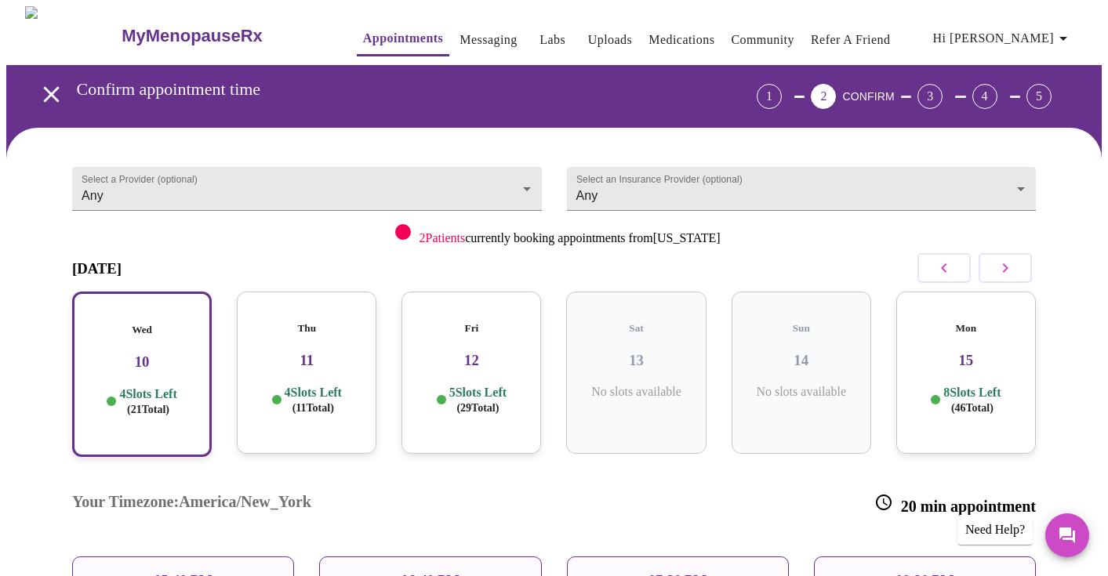
click at [415, 573] on p "06:40 PM" at bounding box center [430, 581] width 58 height 16
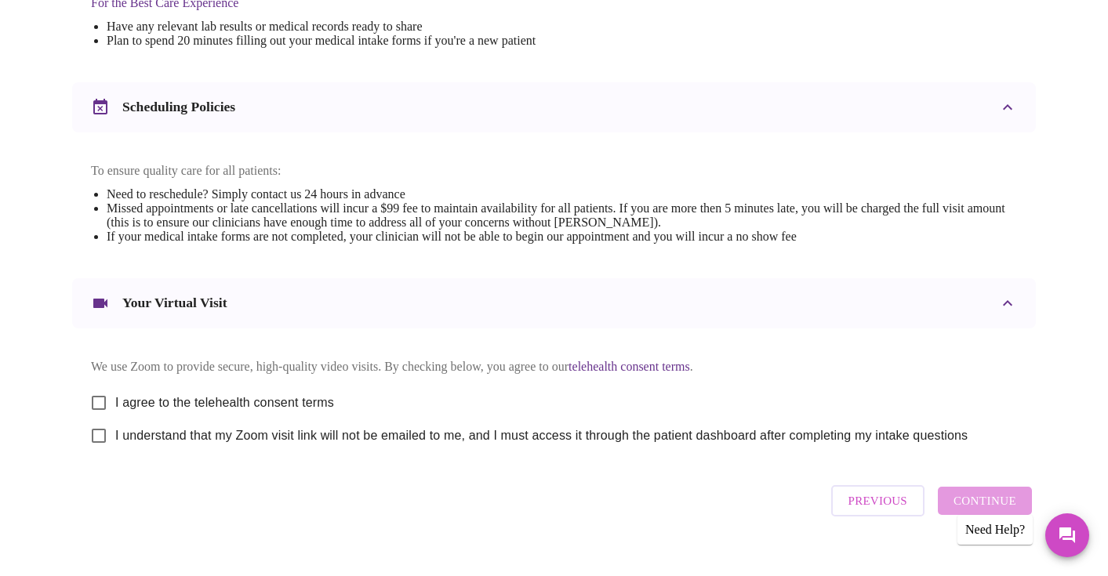
scroll to position [528, 0]
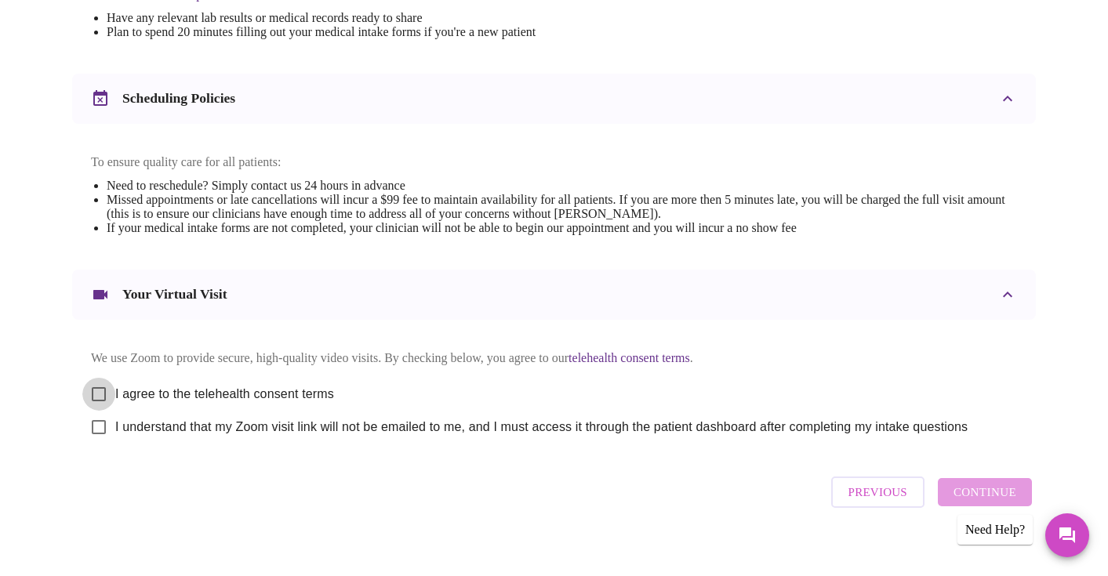
click at [99, 409] on input "I agree to the telehealth consent terms" at bounding box center [98, 394] width 33 height 33
checkbox input "true"
click at [102, 436] on input "I understand that my Zoom visit link will not be emailed to me, and I must acce…" at bounding box center [98, 427] width 33 height 33
checkbox input "true"
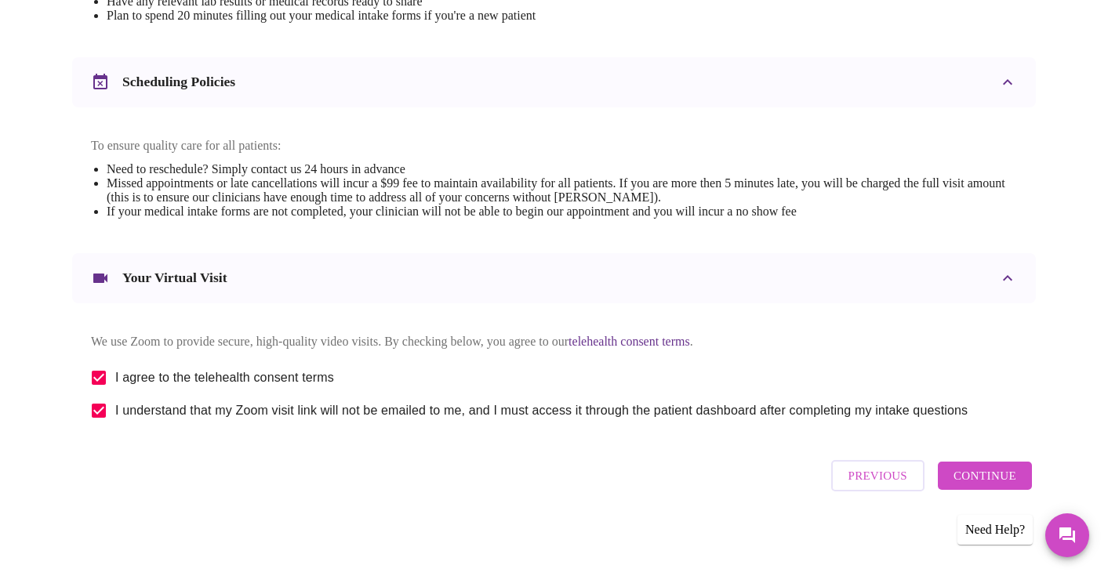
click at [994, 477] on span "Continue" at bounding box center [985, 476] width 63 height 20
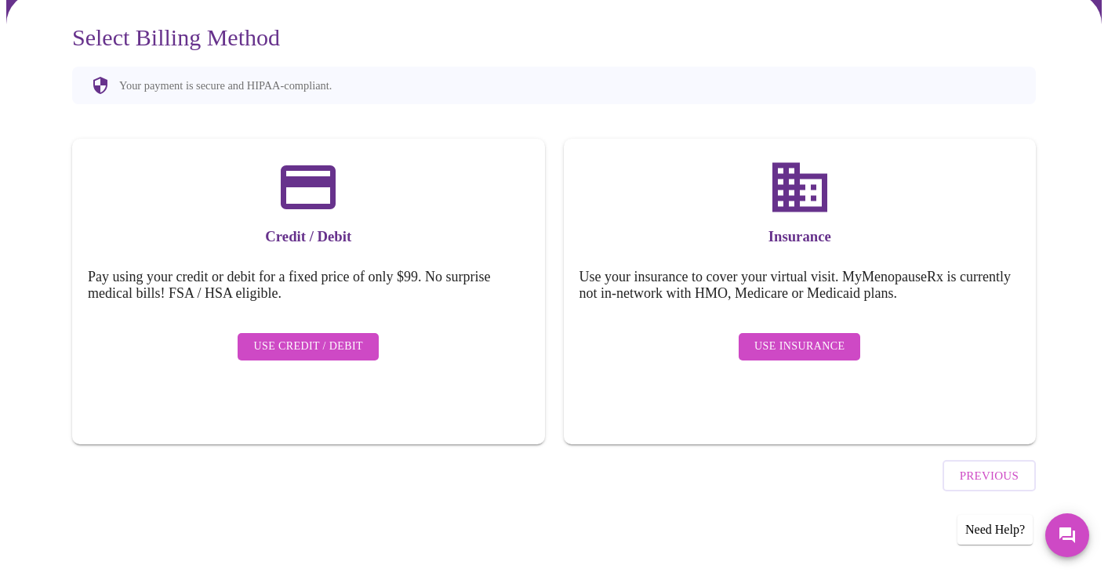
scroll to position [91, 0]
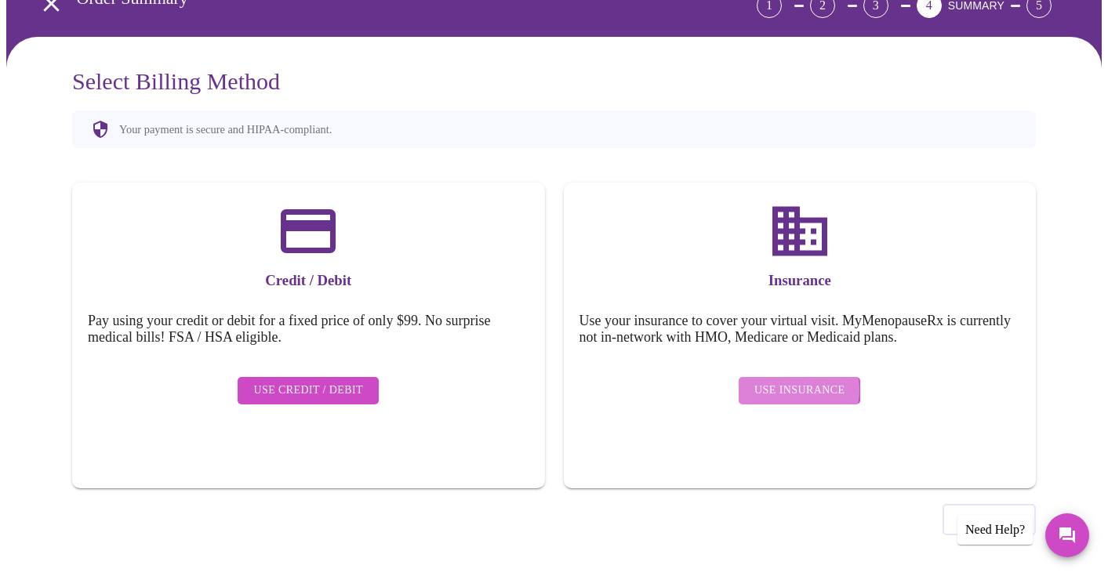
click at [790, 381] on span "Use Insurance" at bounding box center [799, 391] width 90 height 20
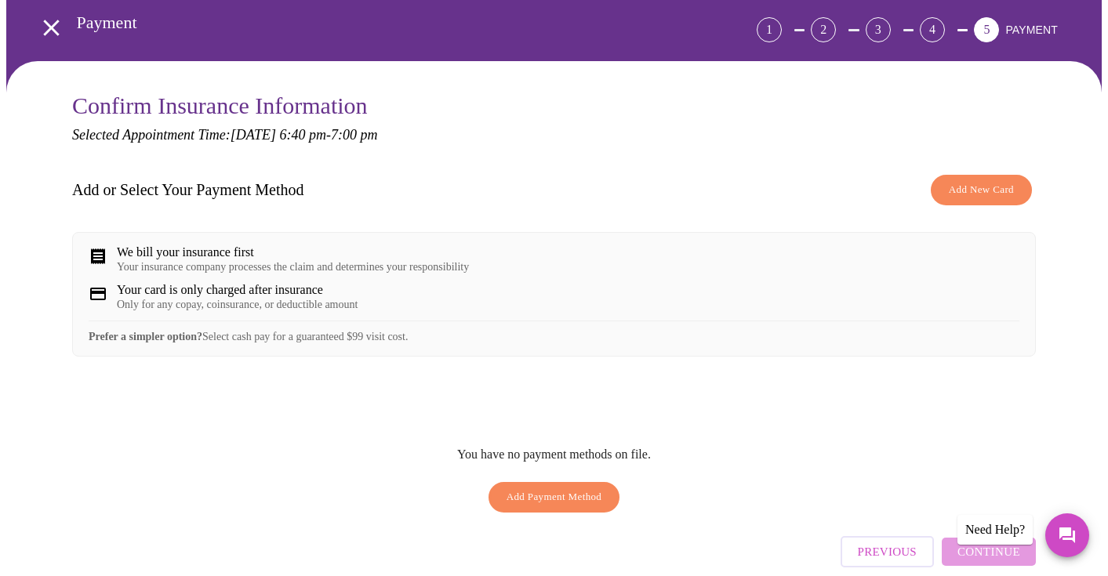
scroll to position [72, 0]
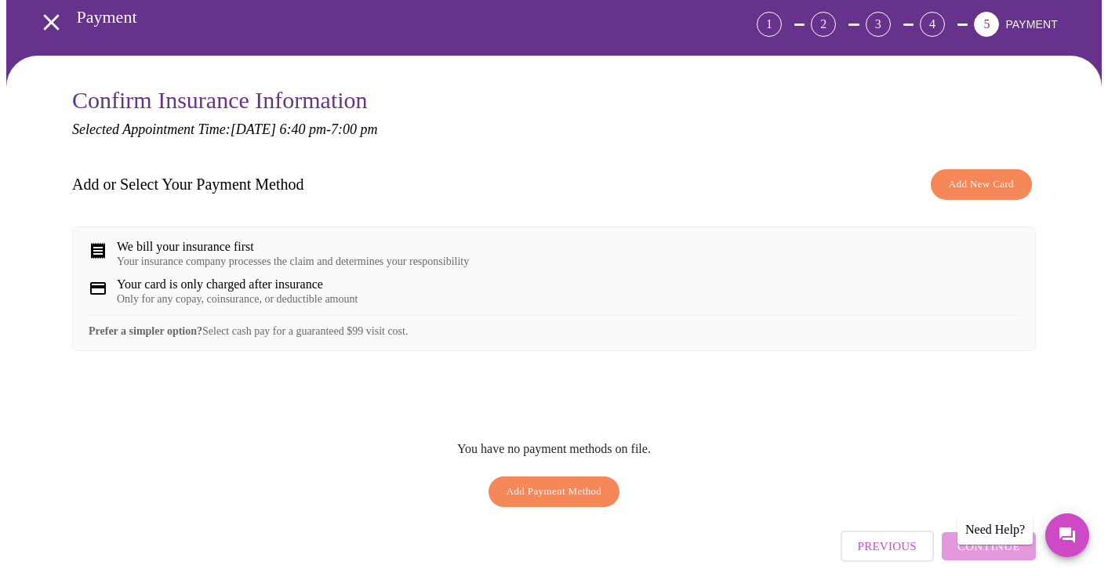
click at [960, 183] on span "Add New Card" at bounding box center [981, 185] width 65 height 18
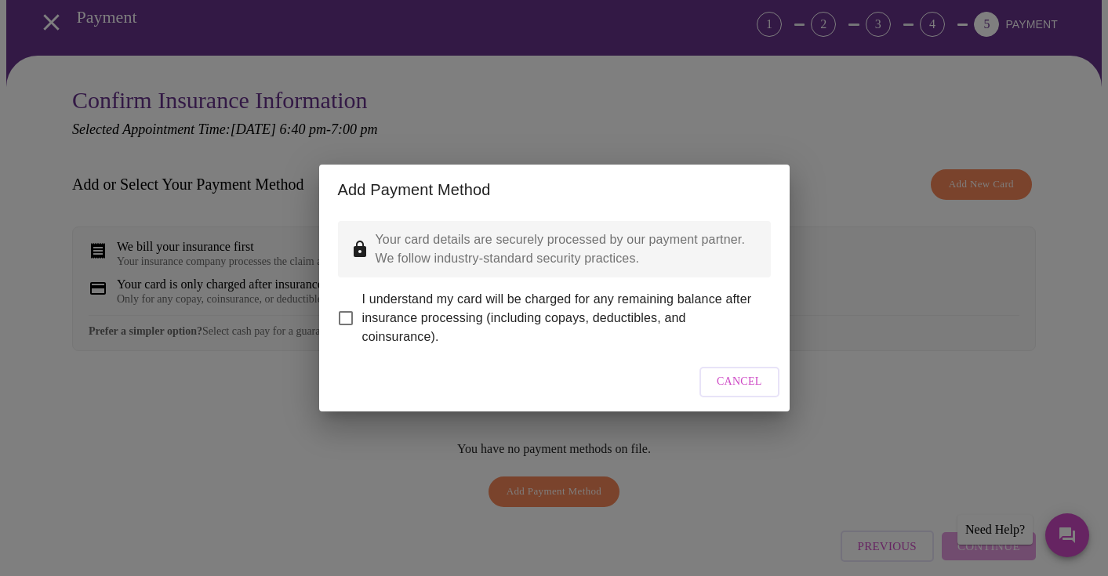
click at [347, 304] on input "I understand my card will be charged for any remaining balance after insurance …" at bounding box center [345, 318] width 33 height 33
checkbox input "true"
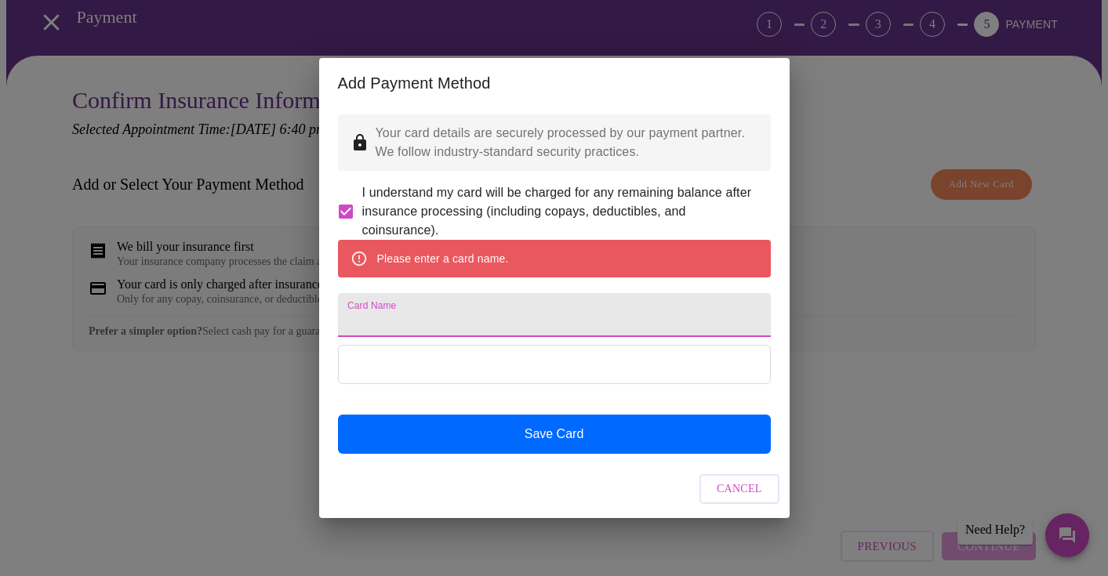
click at [487, 312] on input "Card Name" at bounding box center [554, 315] width 433 height 44
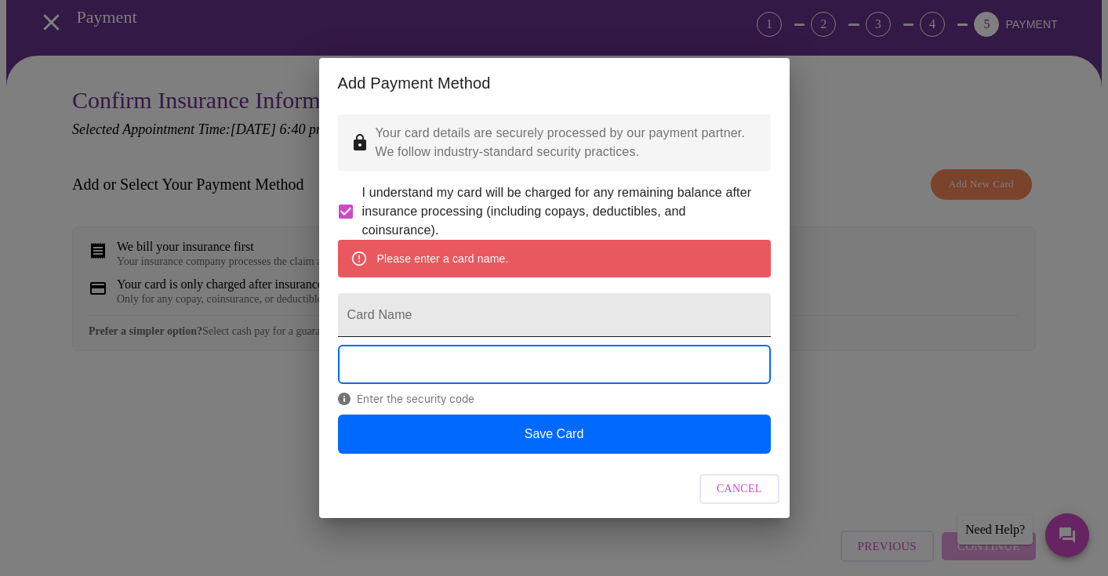
click at [446, 323] on input "Card Name" at bounding box center [554, 315] width 433 height 44
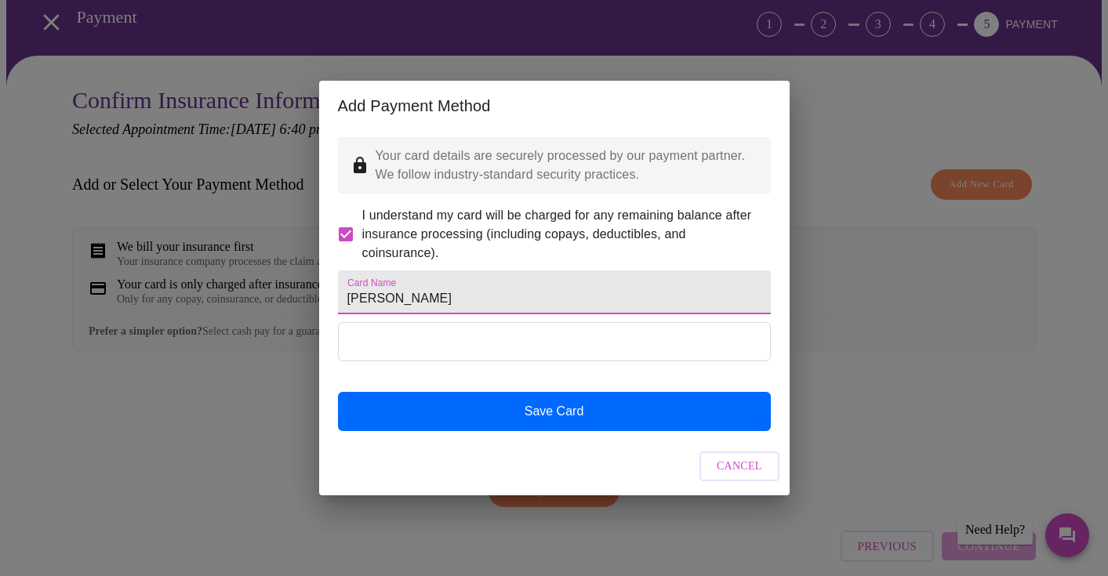
type input "[PERSON_NAME]"
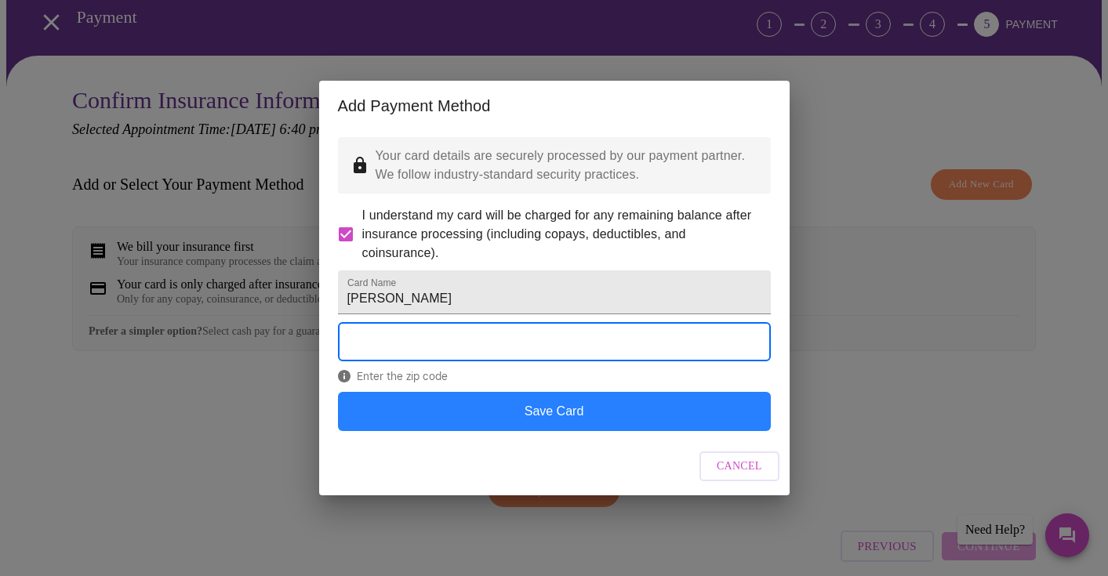
click at [612, 431] on button "Save Card" at bounding box center [554, 411] width 433 height 39
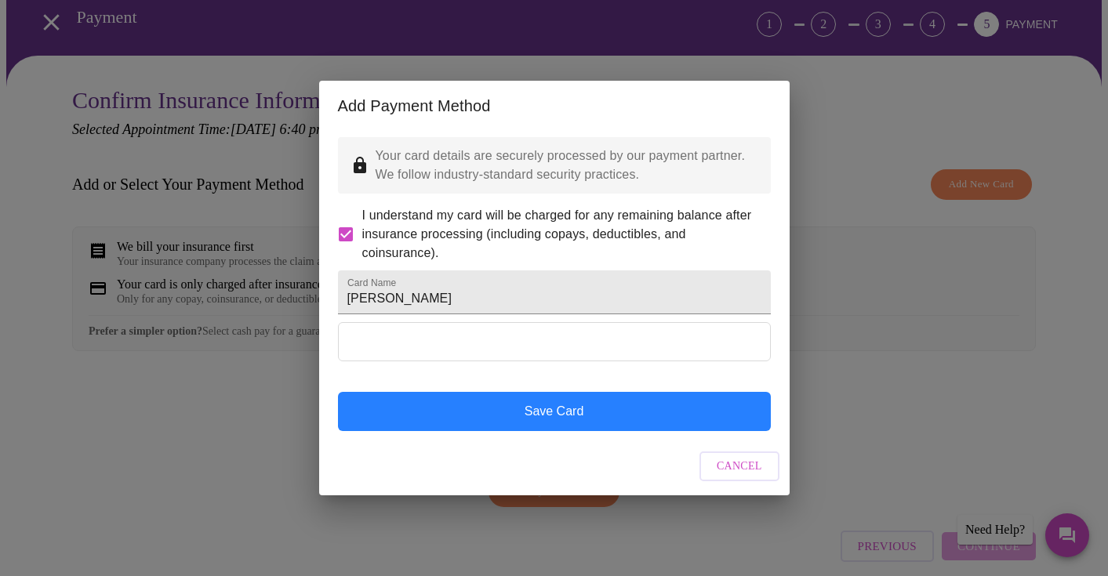
scroll to position [0, 0]
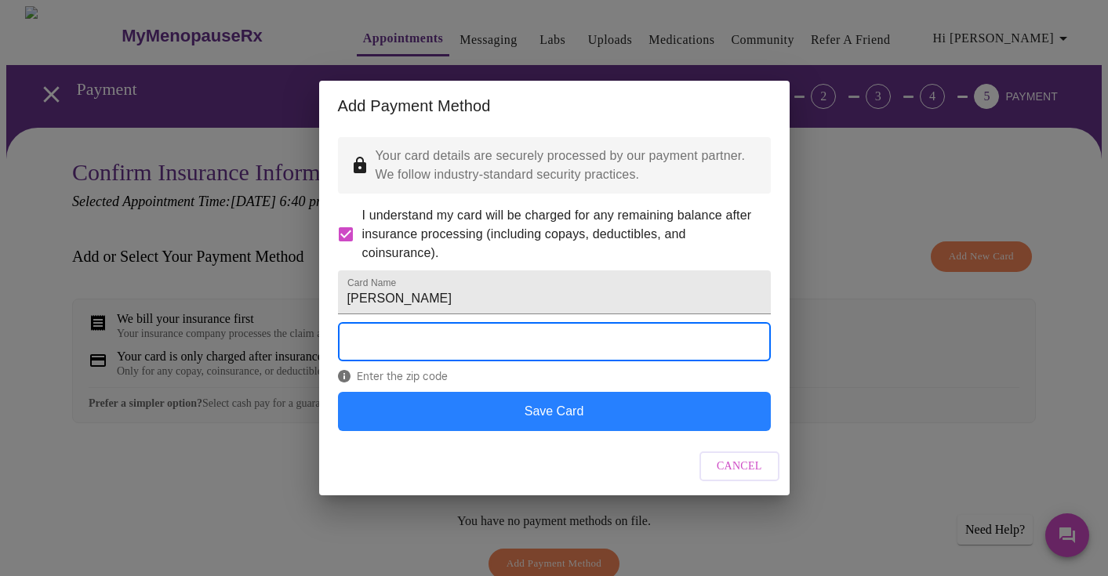
click at [426, 431] on button "Save Card" at bounding box center [554, 411] width 433 height 39
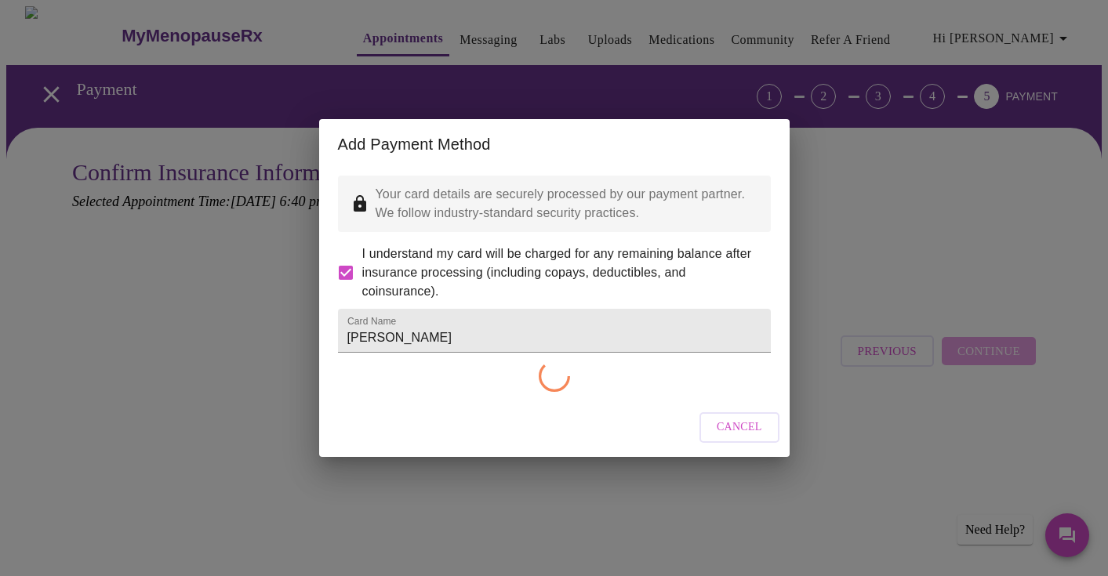
checkbox input "false"
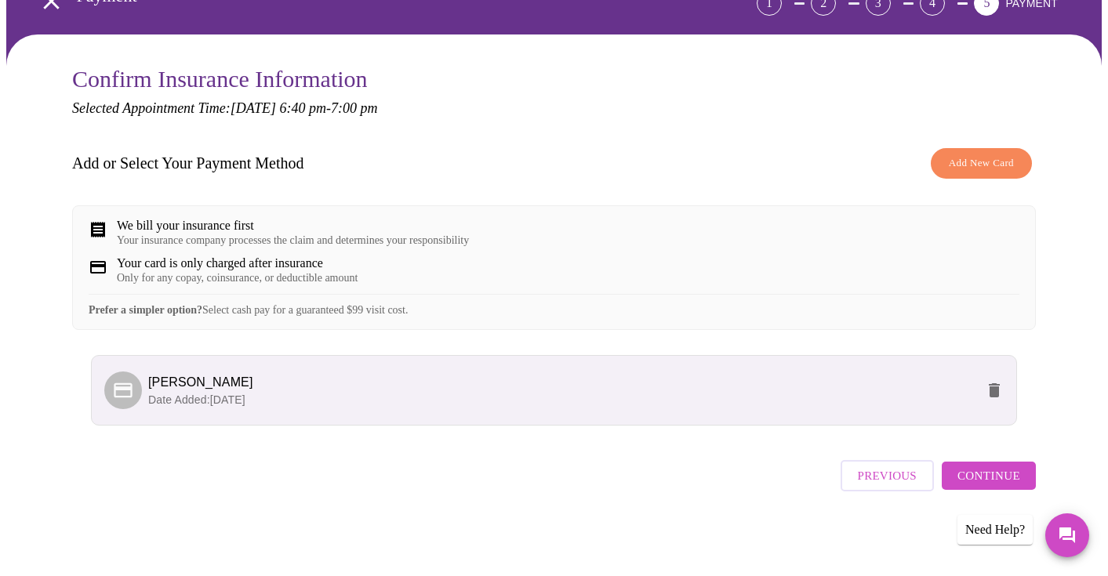
scroll to position [106, 0]
click at [961, 478] on button "Continue" at bounding box center [989, 476] width 94 height 28
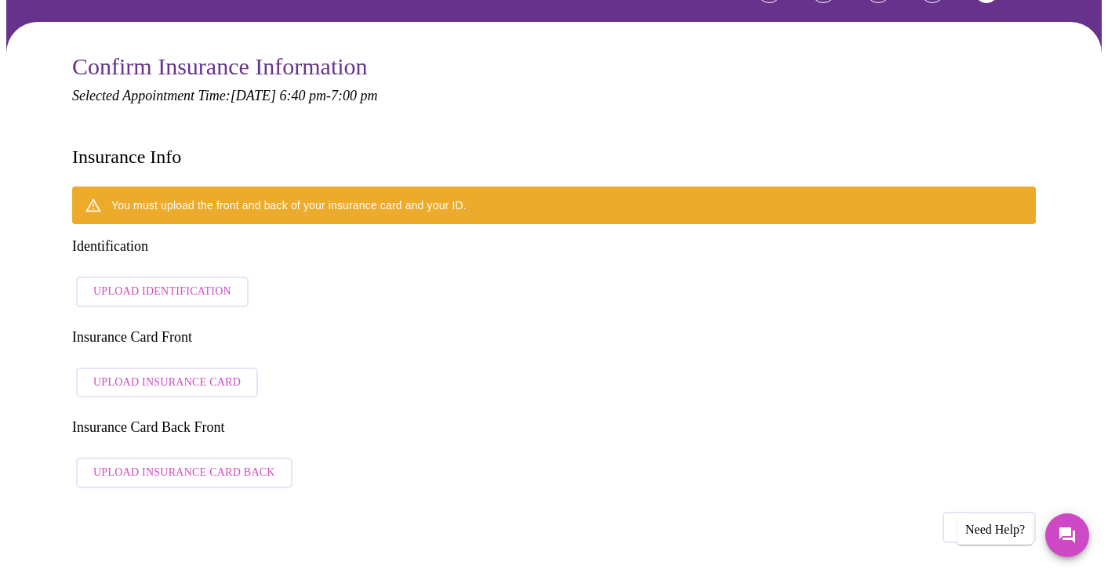
click at [129, 373] on span "Upload Insurance Card" at bounding box center [166, 383] width 147 height 20
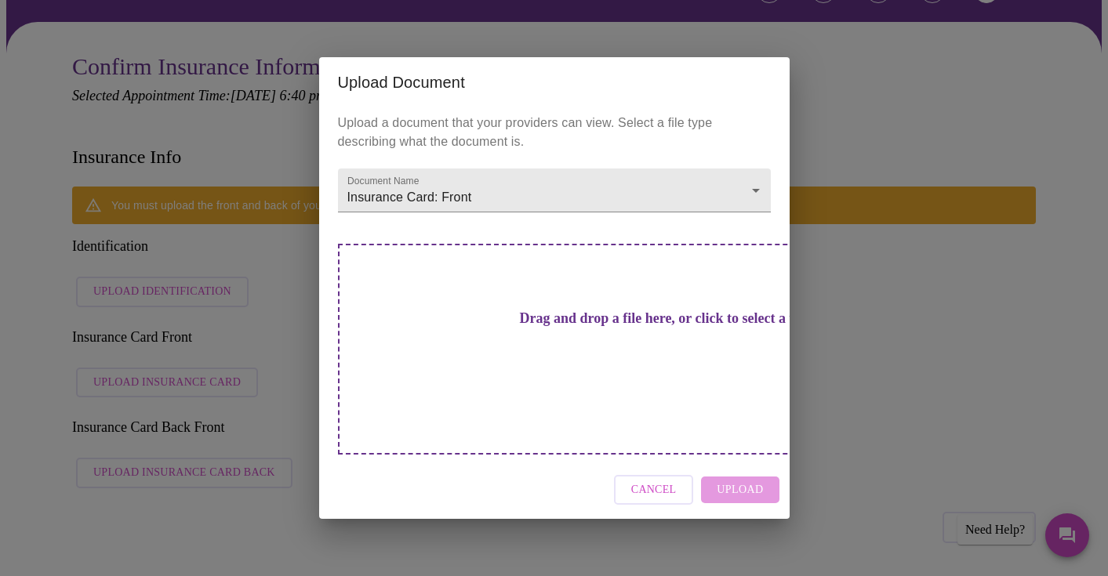
click at [552, 327] on h3 "Drag and drop a file here, or click to select a file" at bounding box center [664, 319] width 433 height 16
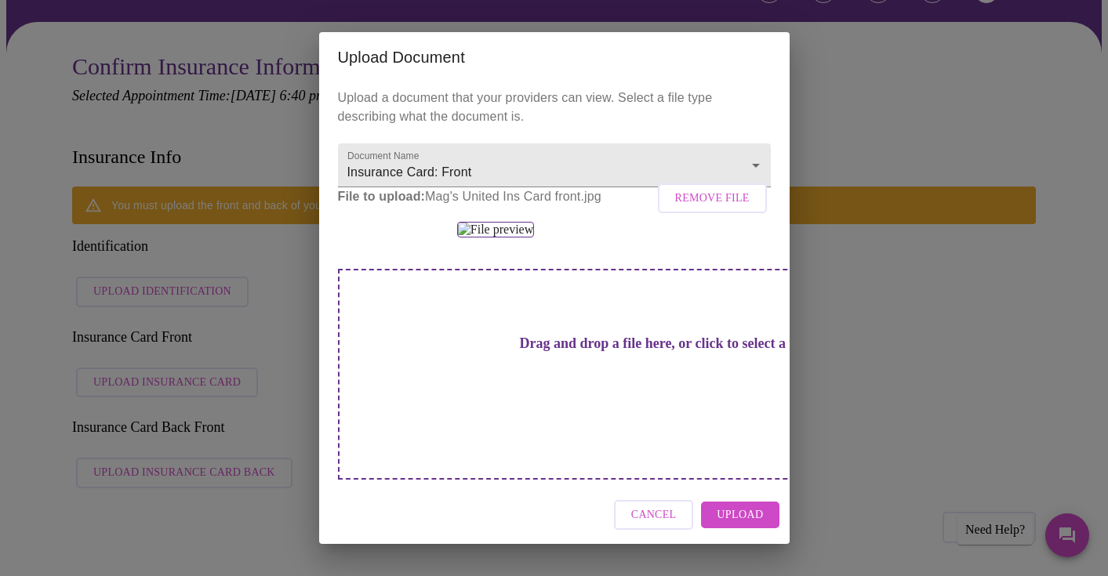
click at [762, 524] on span "Upload" at bounding box center [740, 516] width 46 height 20
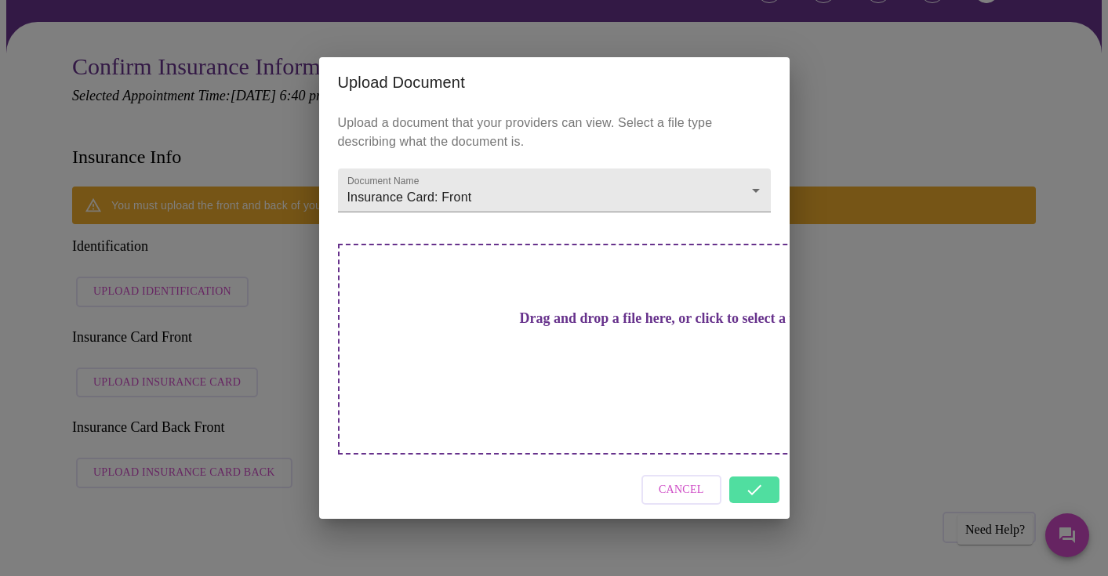
click at [767, 462] on div "Cancel" at bounding box center [554, 490] width 470 height 59
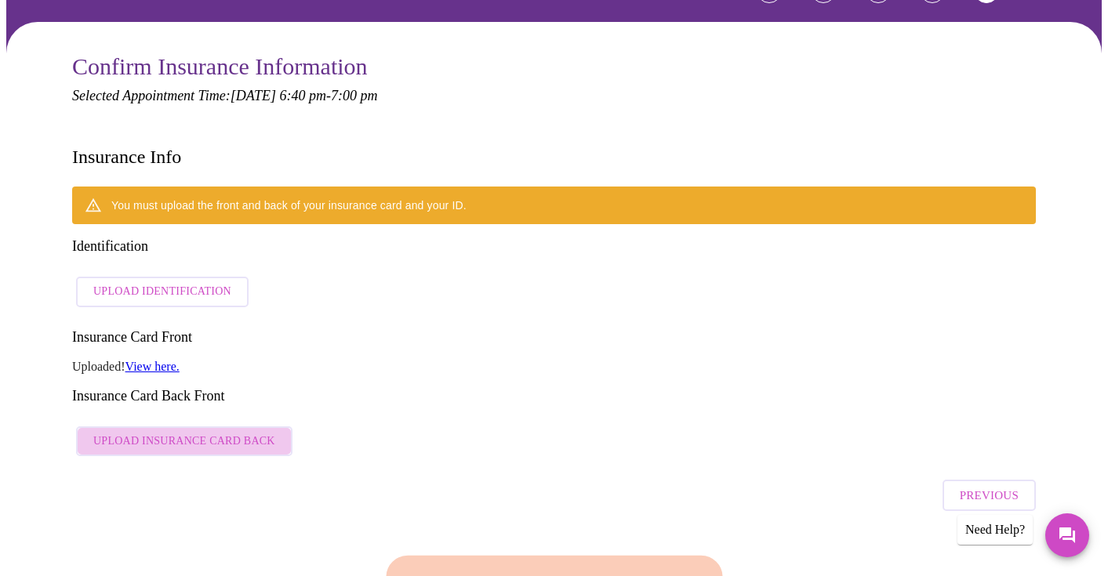
click at [187, 432] on span "Upload Insurance Card Back" at bounding box center [184, 442] width 182 height 20
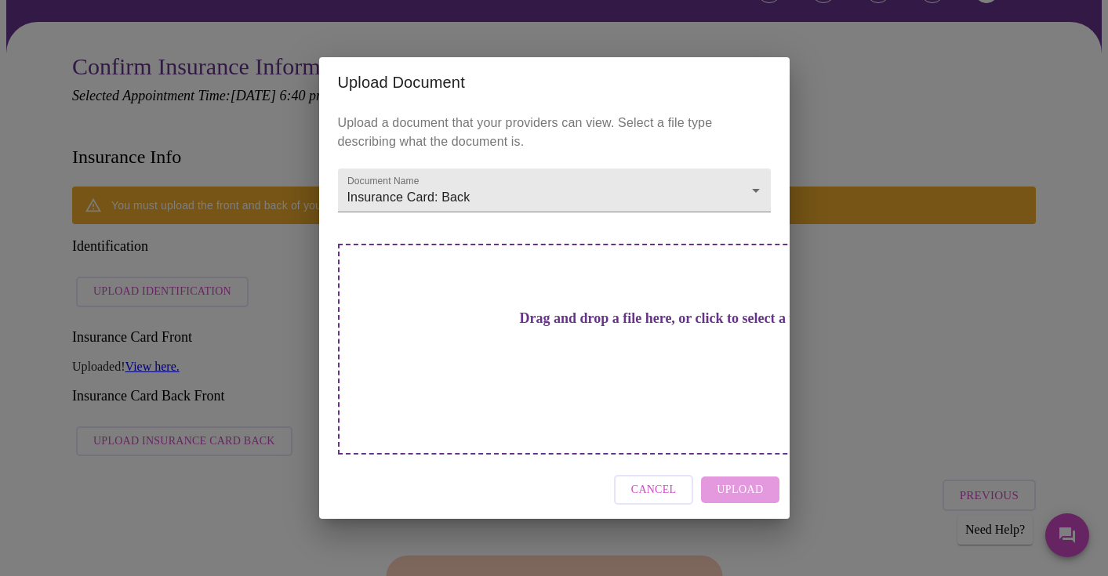
click at [561, 327] on h3 "Drag and drop a file here, or click to select a file" at bounding box center [664, 319] width 433 height 16
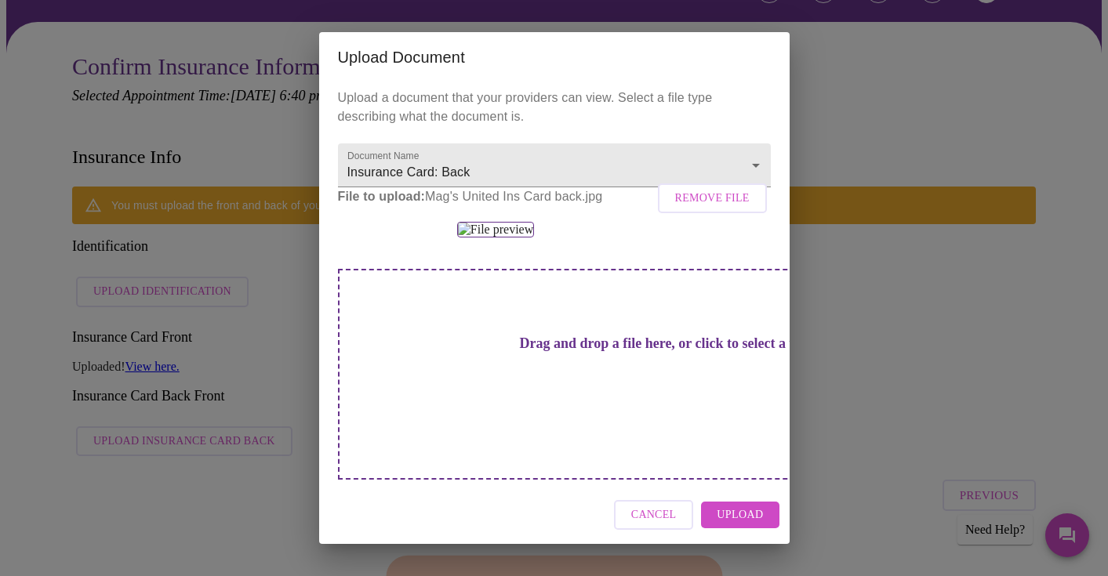
click at [769, 525] on button "Upload" at bounding box center [740, 515] width 78 height 27
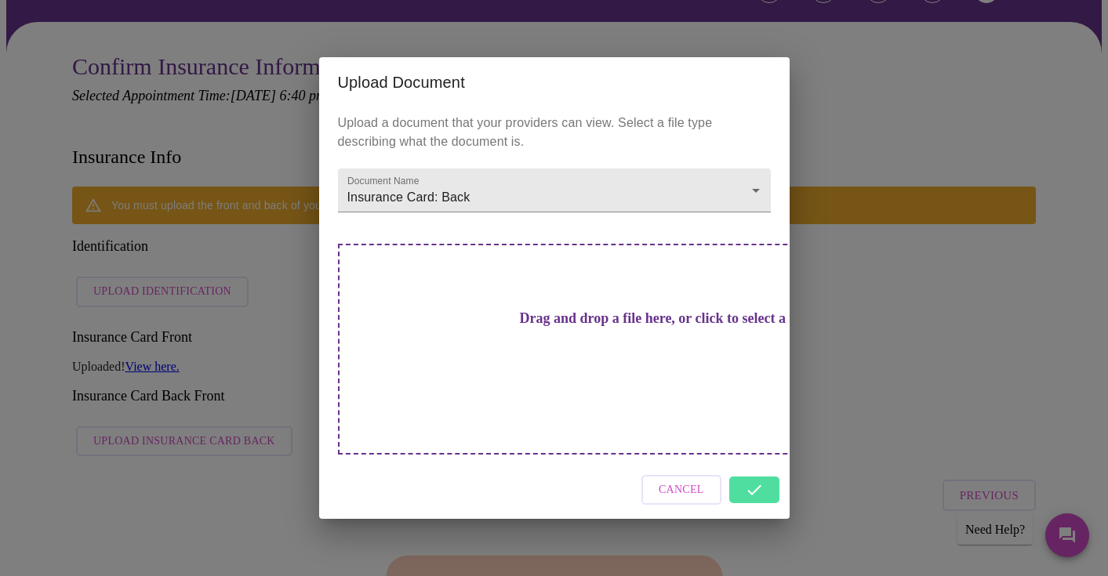
click at [771, 466] on div "Cancel" at bounding box center [554, 490] width 470 height 59
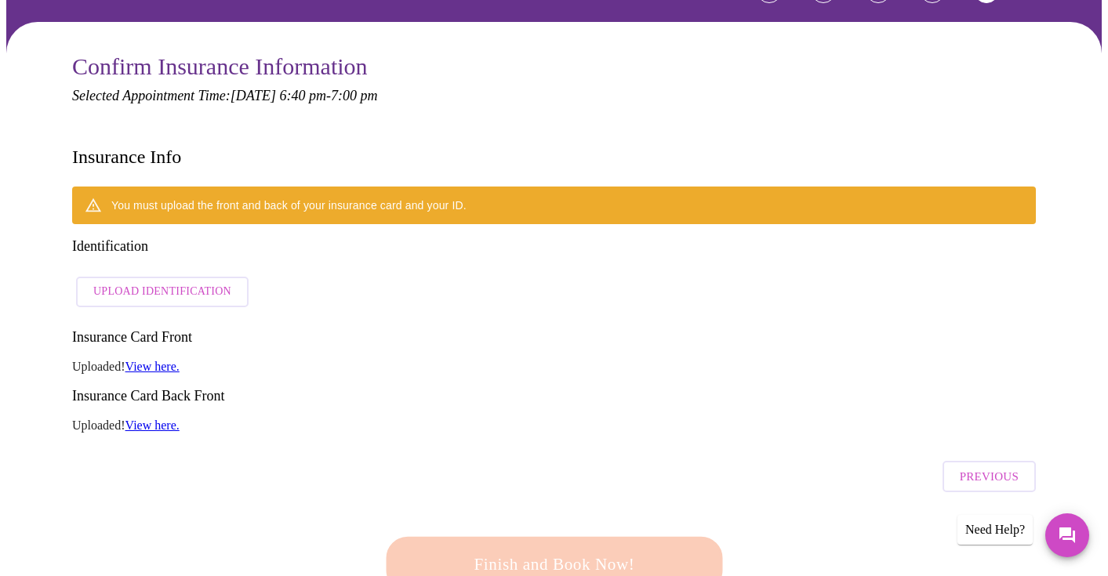
click at [170, 282] on span "Upload Identification" at bounding box center [162, 292] width 138 height 20
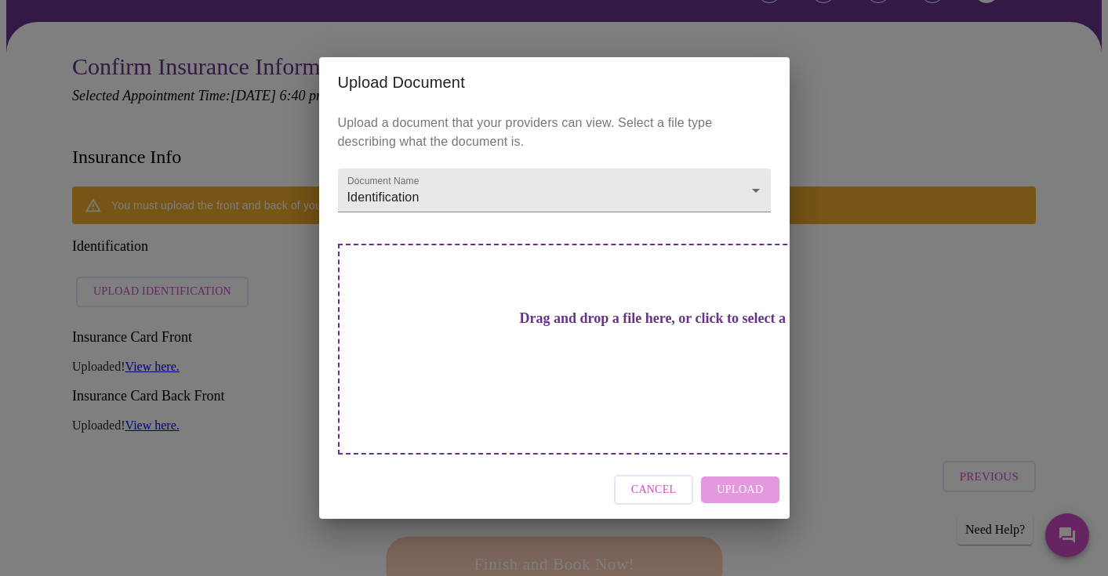
click at [535, 327] on h3 "Drag and drop a file here, or click to select a file" at bounding box center [664, 319] width 433 height 16
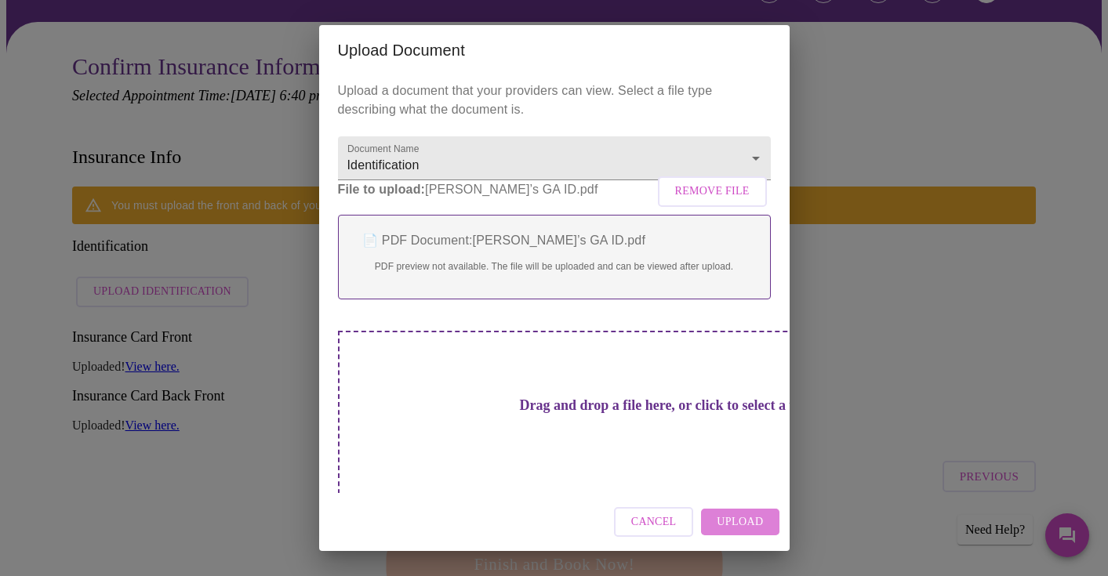
click at [752, 525] on span "Upload" at bounding box center [740, 523] width 46 height 20
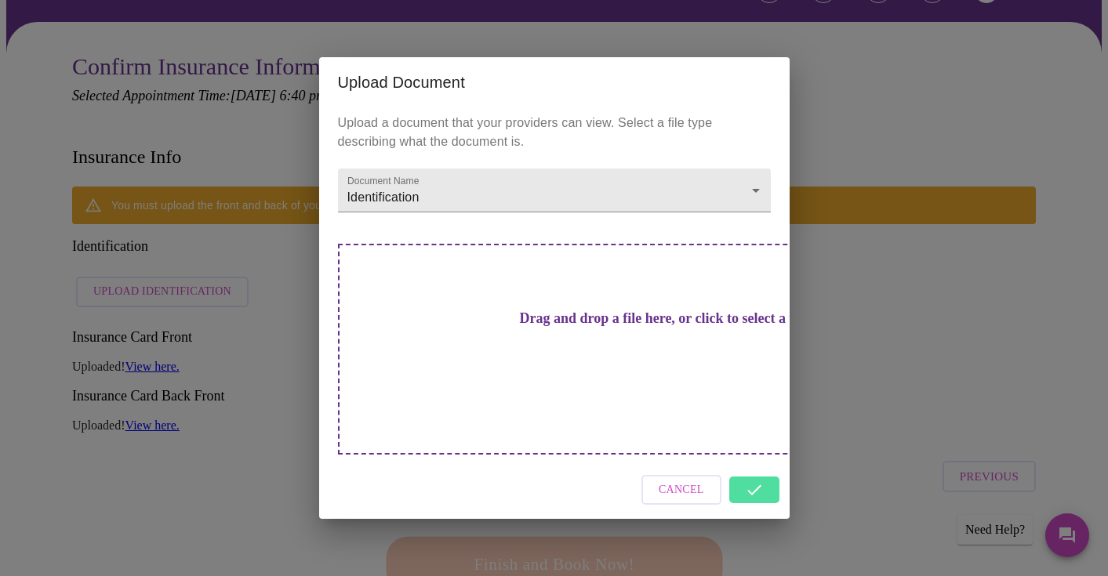
click at [755, 466] on div "Cancel" at bounding box center [554, 490] width 470 height 59
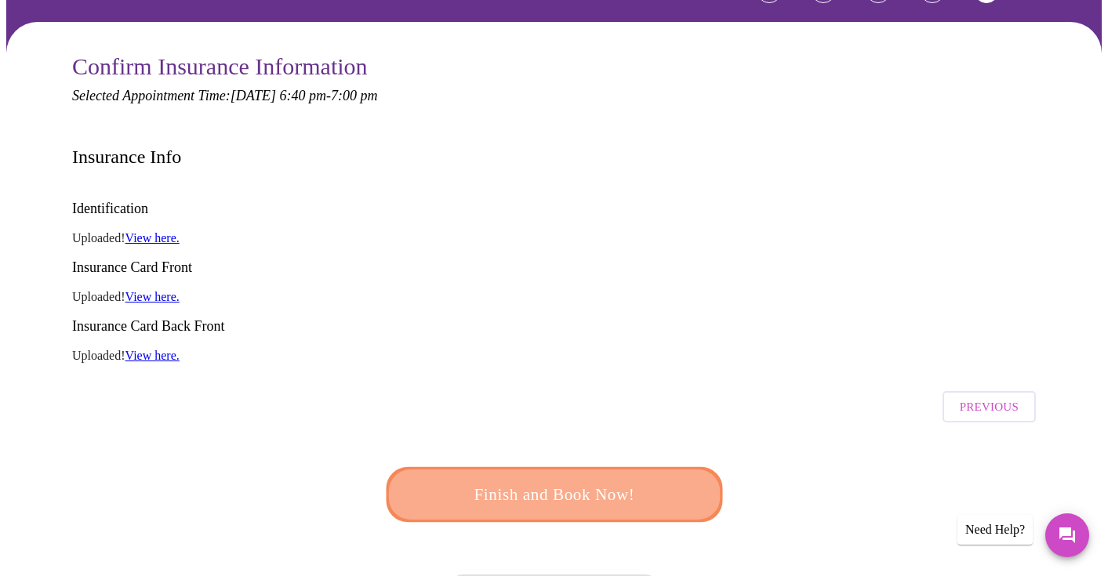
click at [611, 481] on span "Finish and Book Now!" at bounding box center [554, 495] width 290 height 29
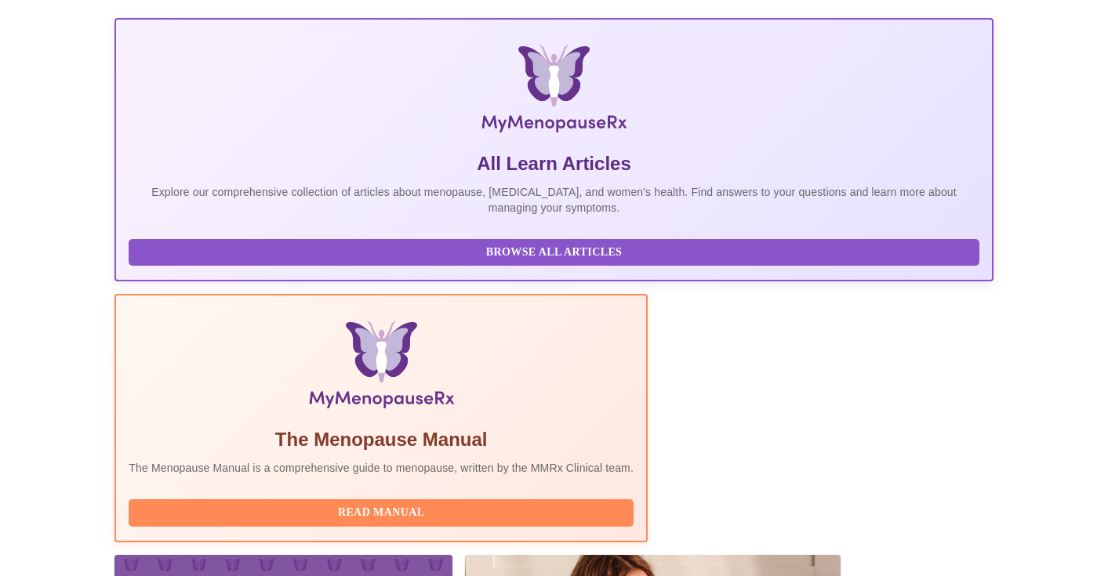
scroll to position [209, 0]
